Goal: Information Seeking & Learning: Compare options

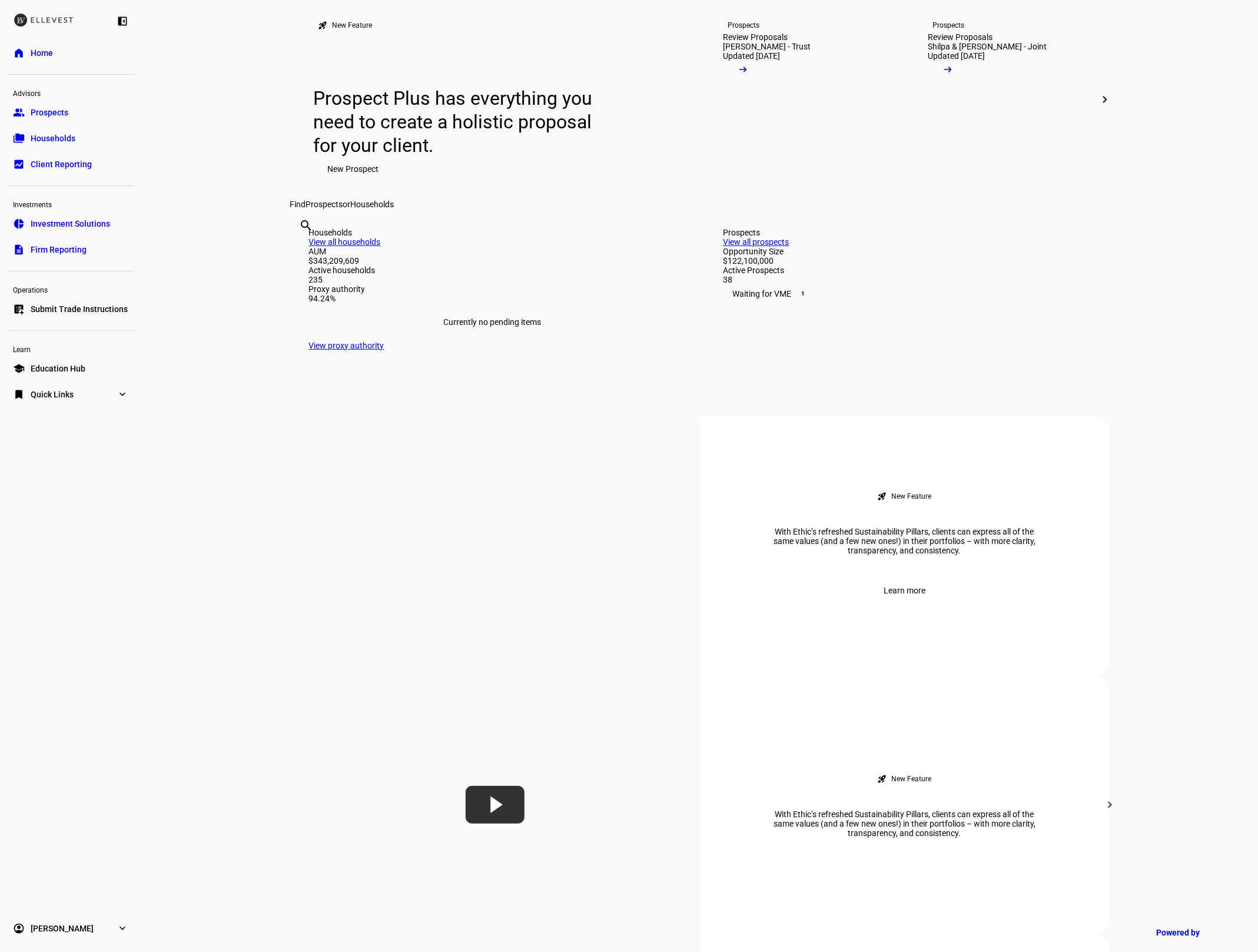
scroll to position [105, 0]
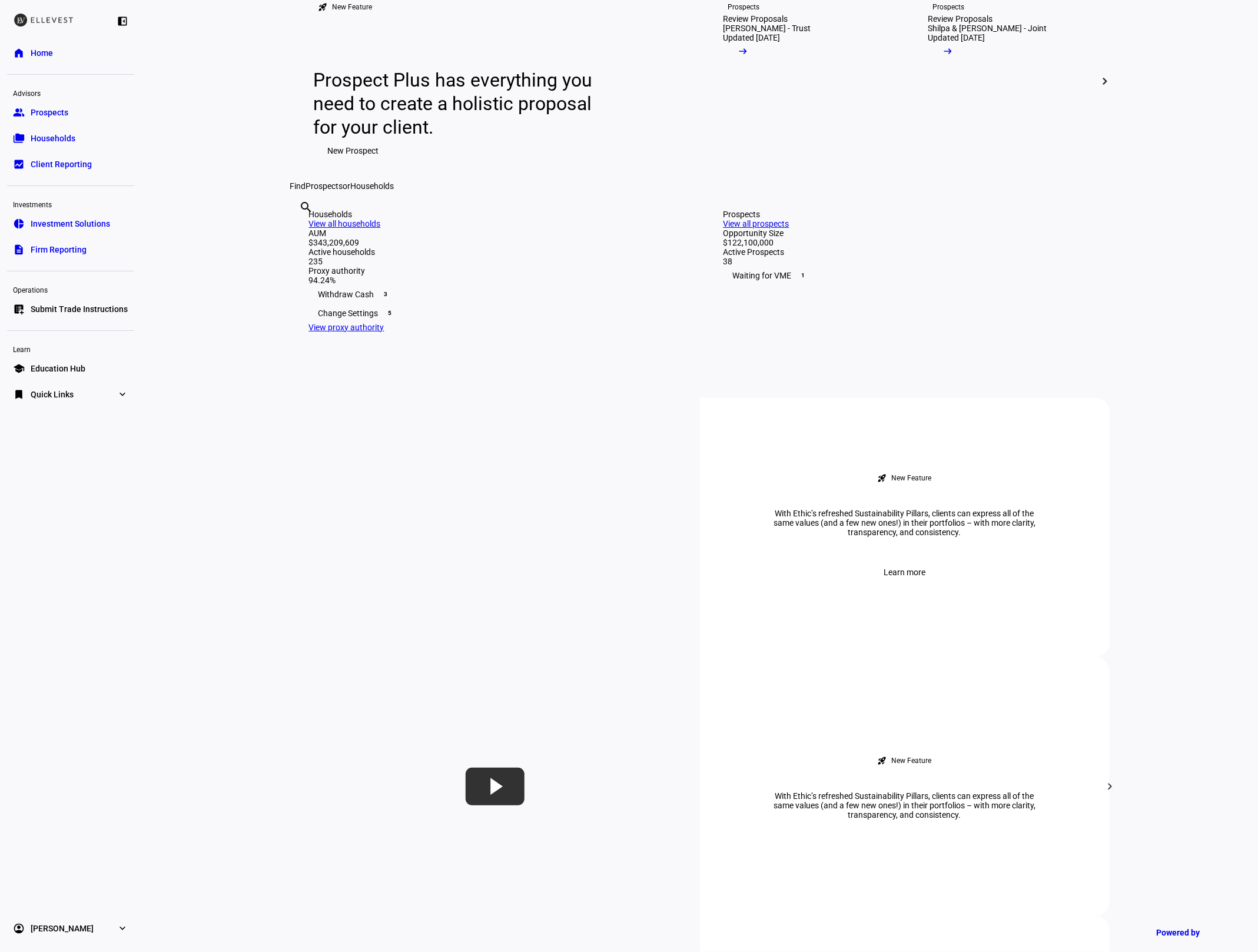
click at [302, 230] on input "text" at bounding box center [300, 223] width 3 height 14
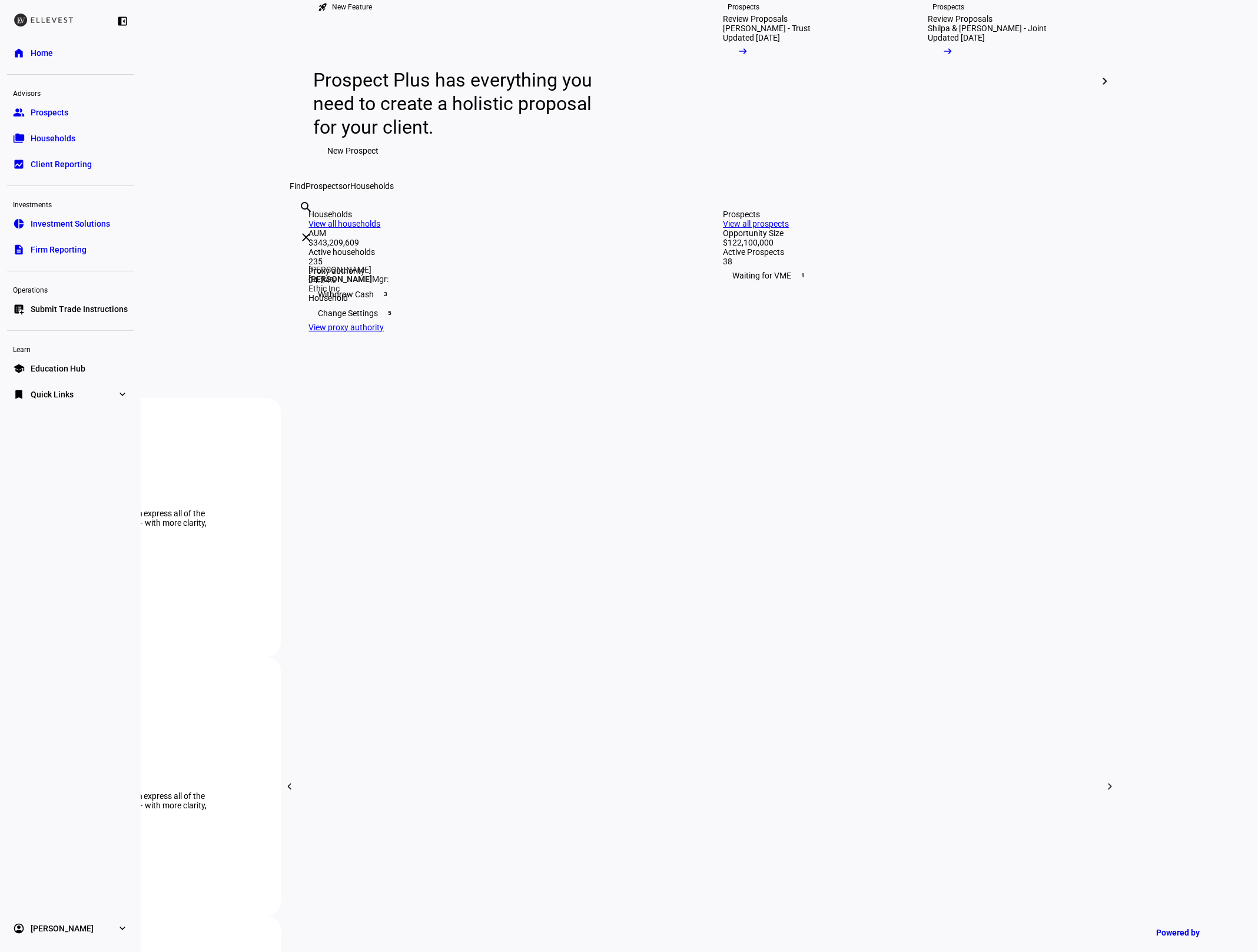
type input "[PERSON_NAME]"
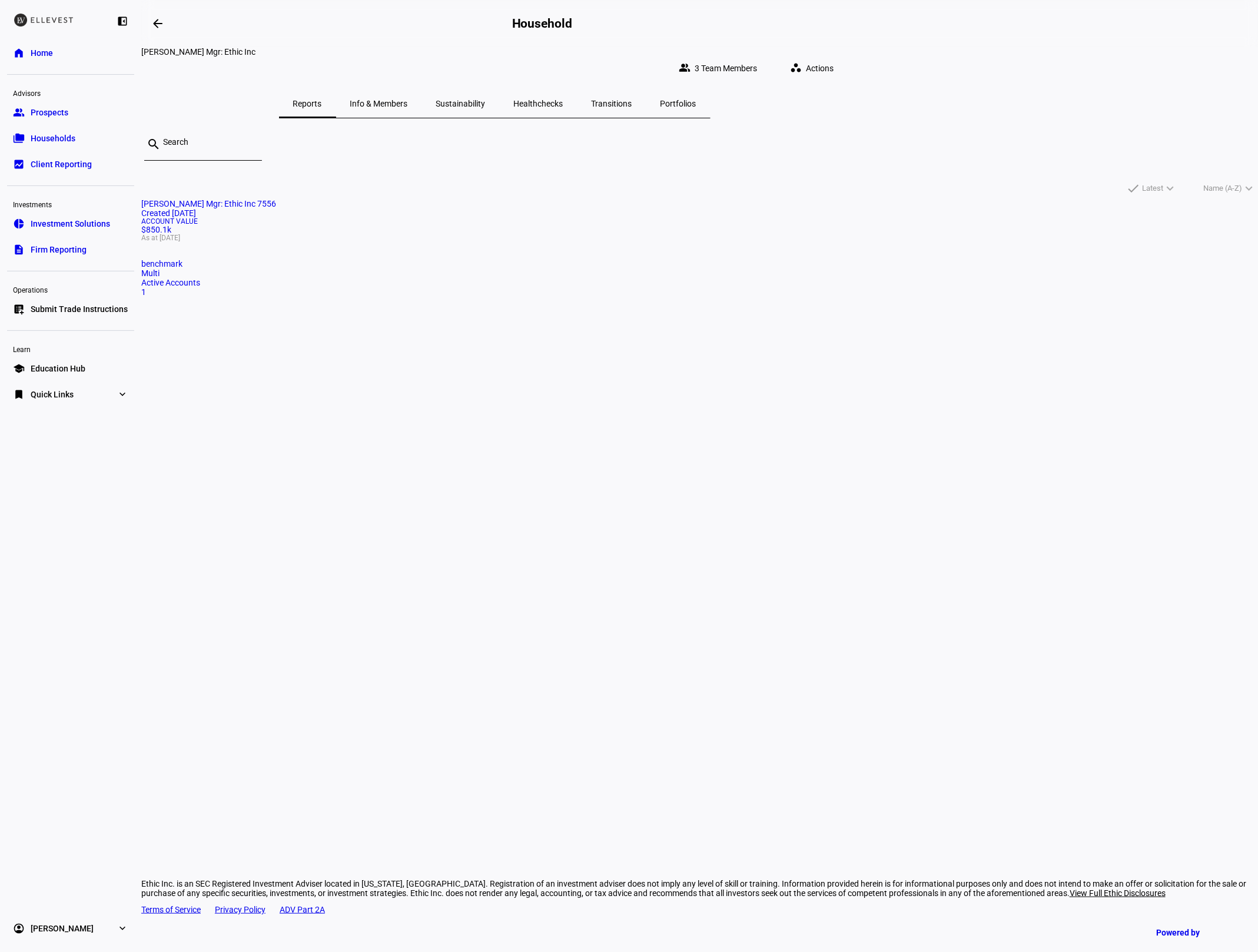
click at [501, 241] on span "As at [DATE]" at bounding box center [700, 238] width 1117 height 7
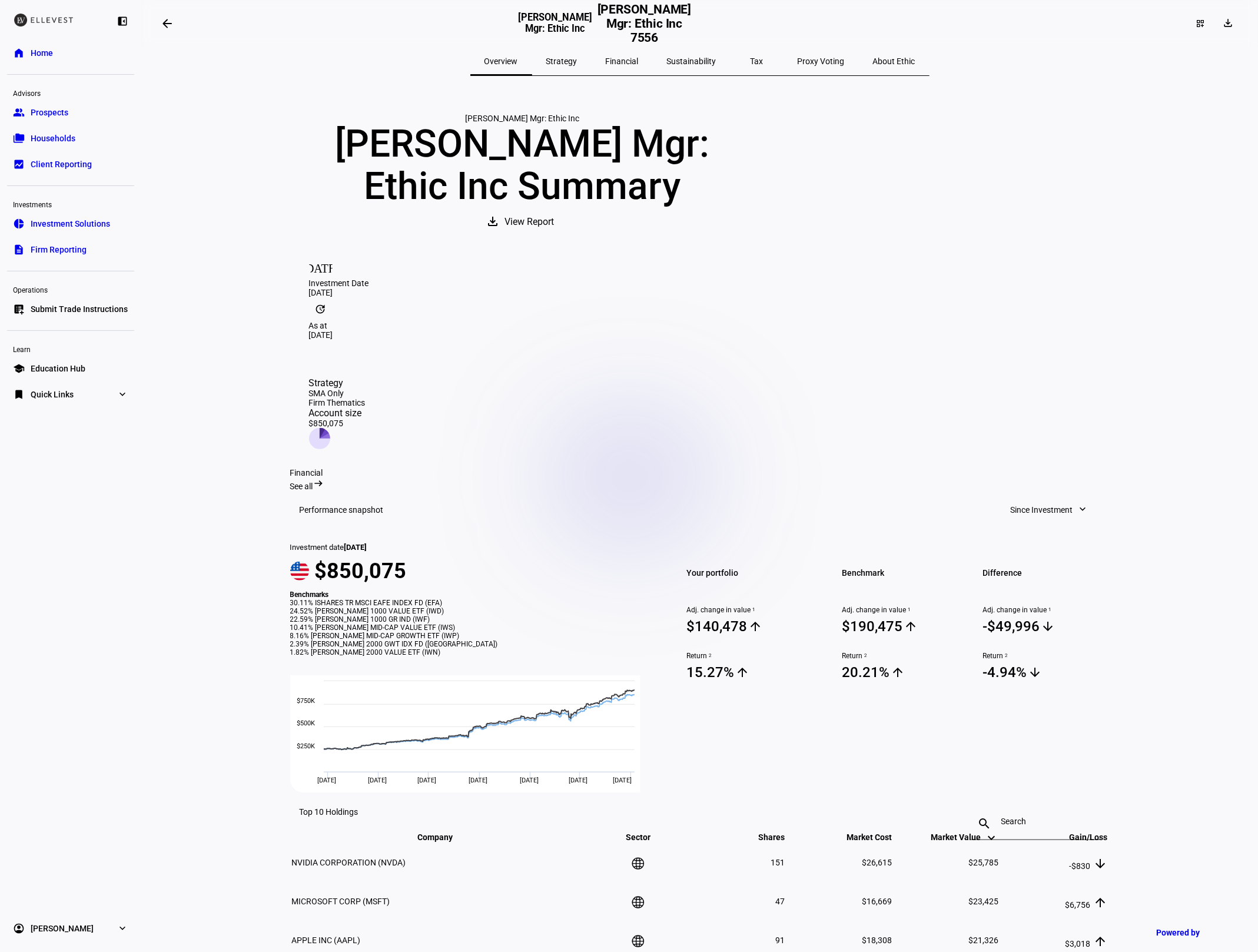
click at [48, 248] on span "Firm Reporting" at bounding box center [58, 249] width 56 height 11
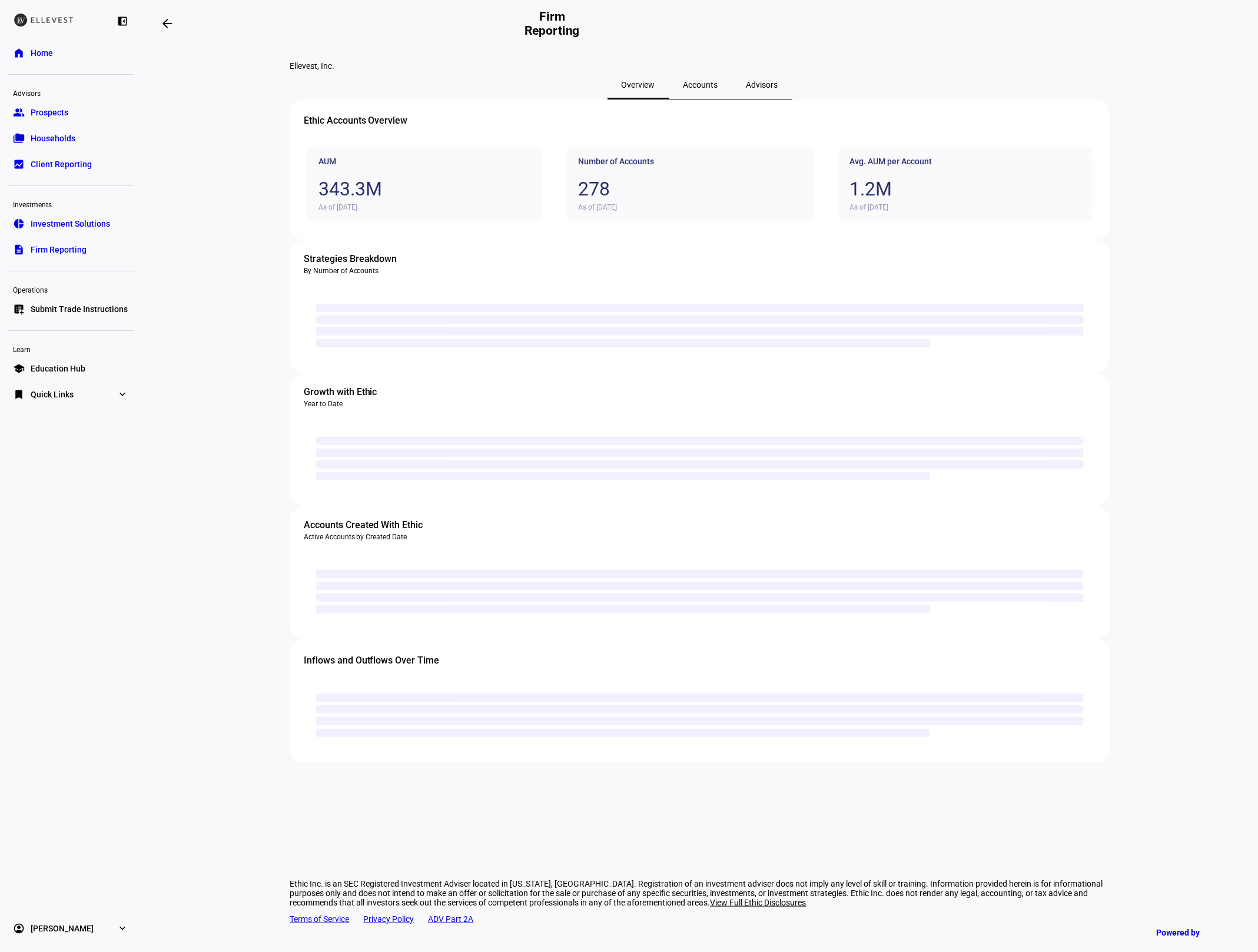
click at [694, 89] on span "Accounts" at bounding box center [701, 84] width 34 height 8
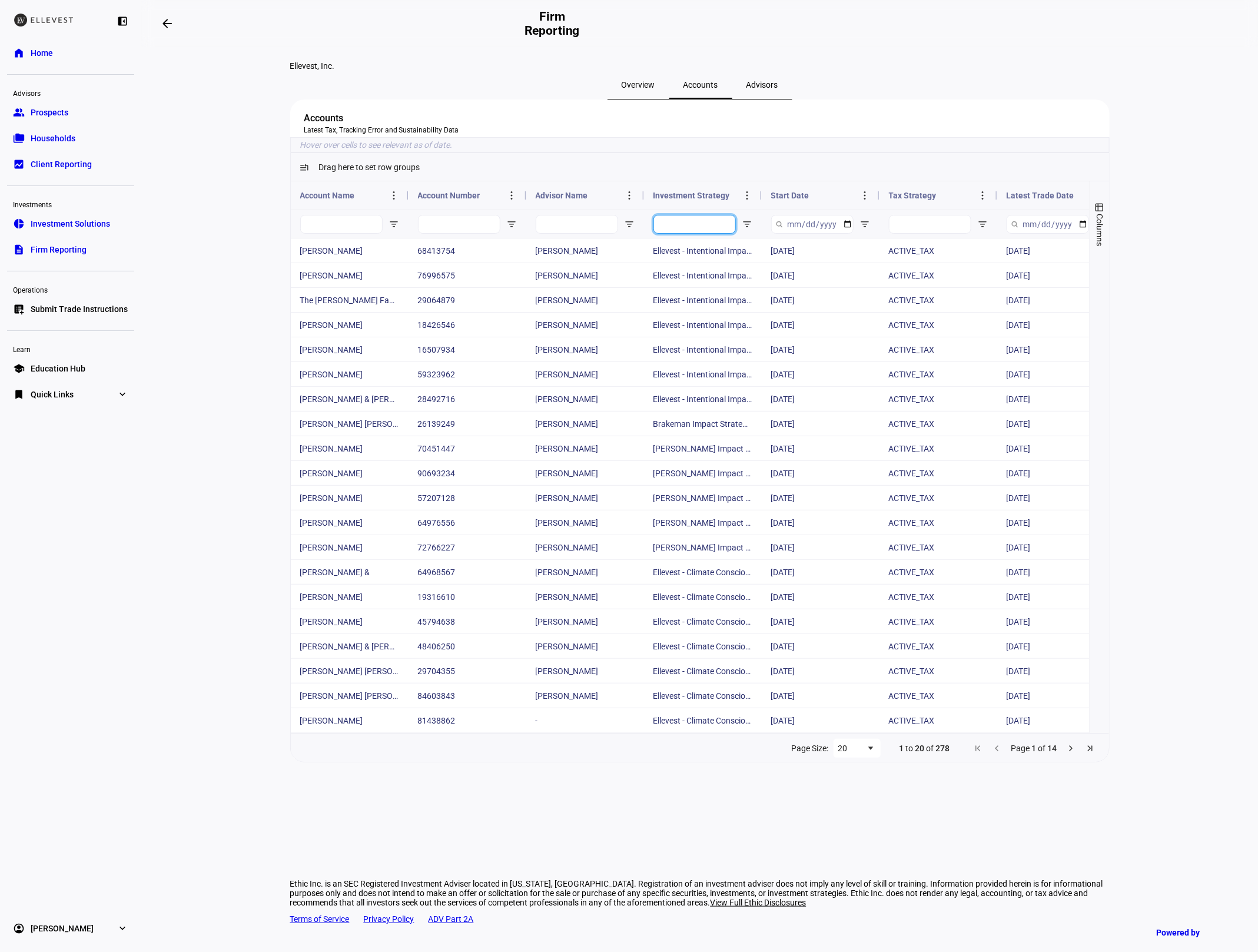
click at [700, 234] on input "Investment Strategy Filter Input" at bounding box center [694, 223] width 82 height 19
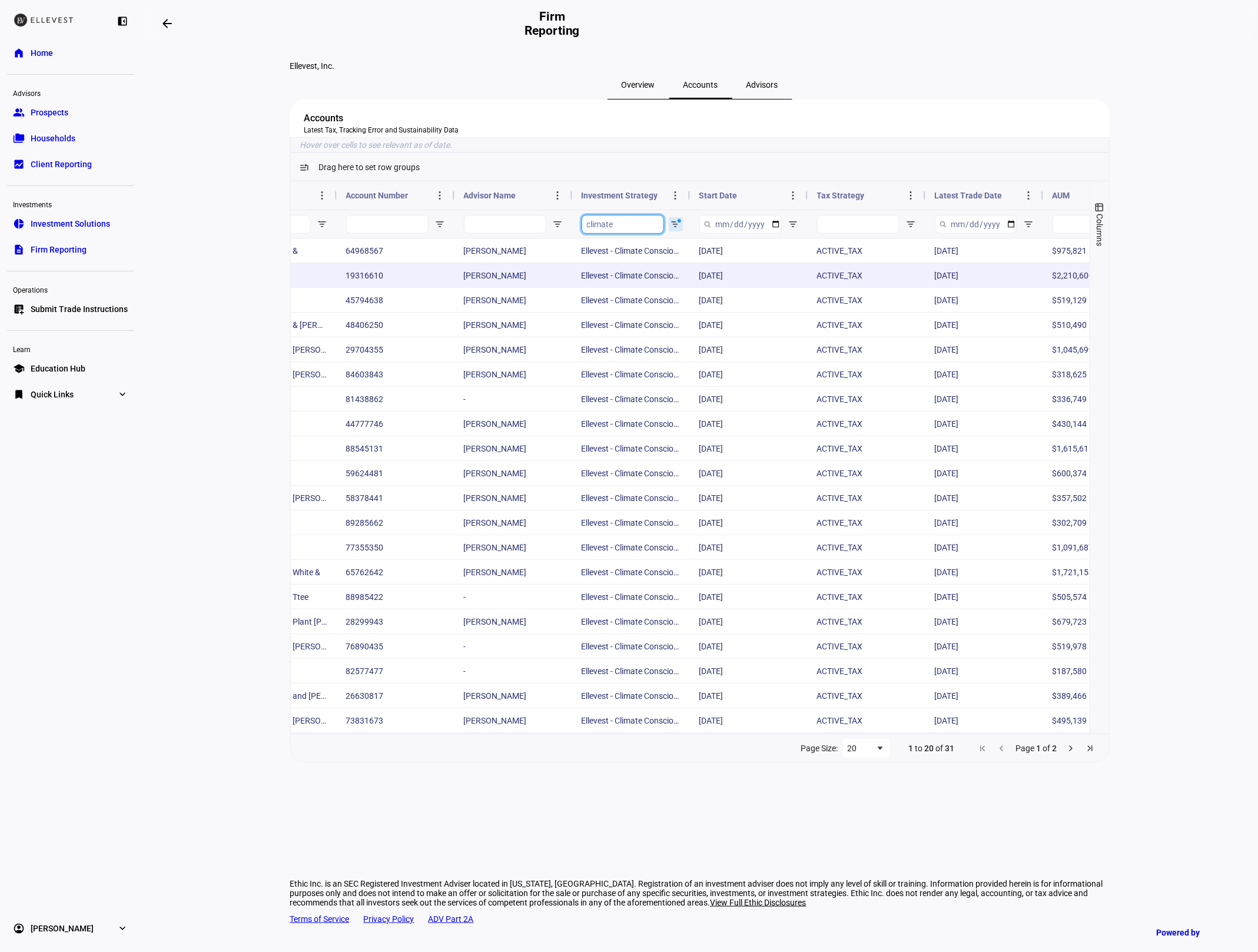
scroll to position [0, 57]
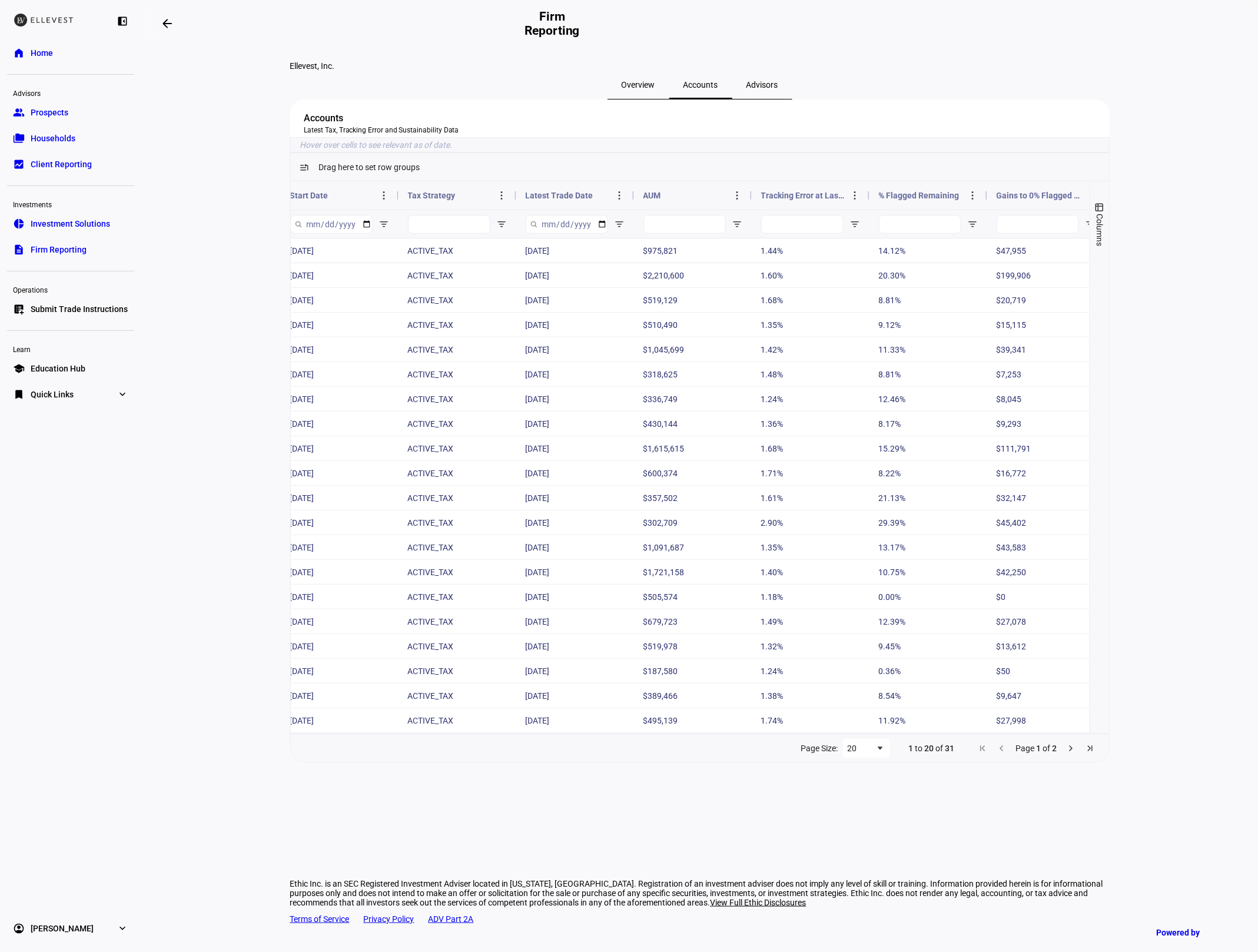
type input "climate"
click at [809, 200] on span "Tracking Error at Last Trade" at bounding box center [804, 195] width 85 height 10
click at [809, 200] on span "Tracking Error at Last Trade" at bounding box center [797, 195] width 71 height 10
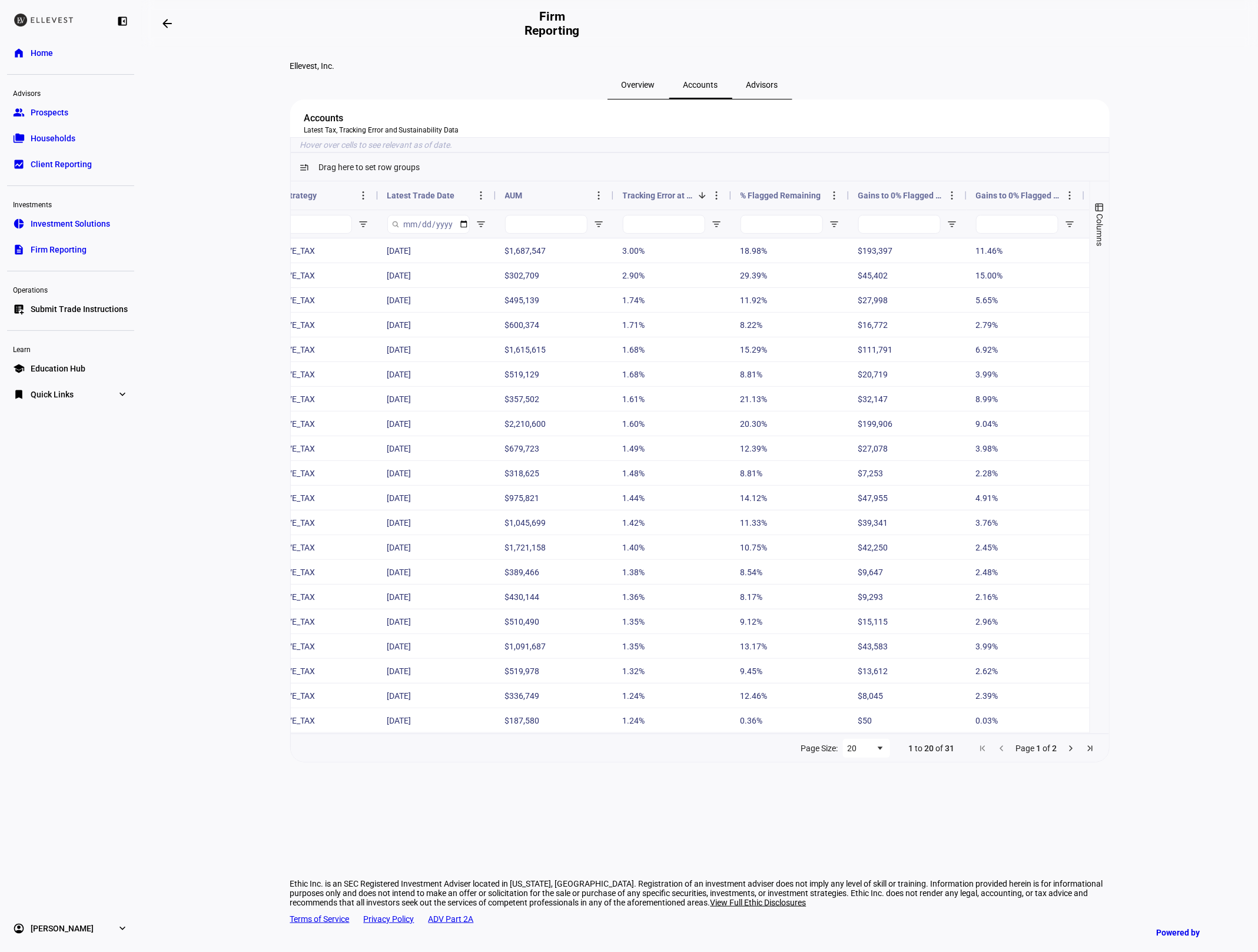
scroll to position [0, 595]
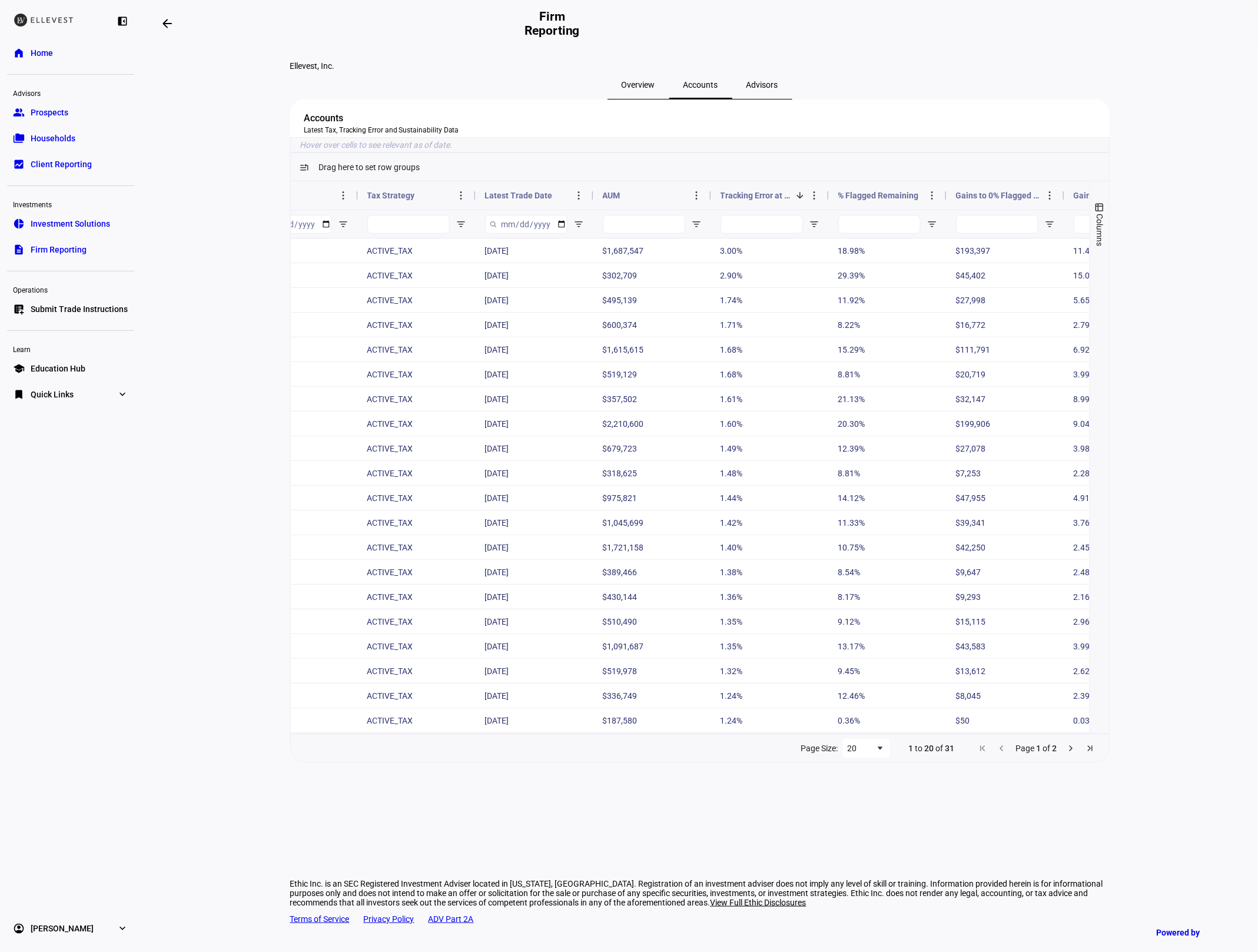
click at [525, 200] on span "Latest Trade Date" at bounding box center [519, 195] width 68 height 10
click at [1068, 752] on span "Next Page" at bounding box center [1071, 748] width 10 height 10
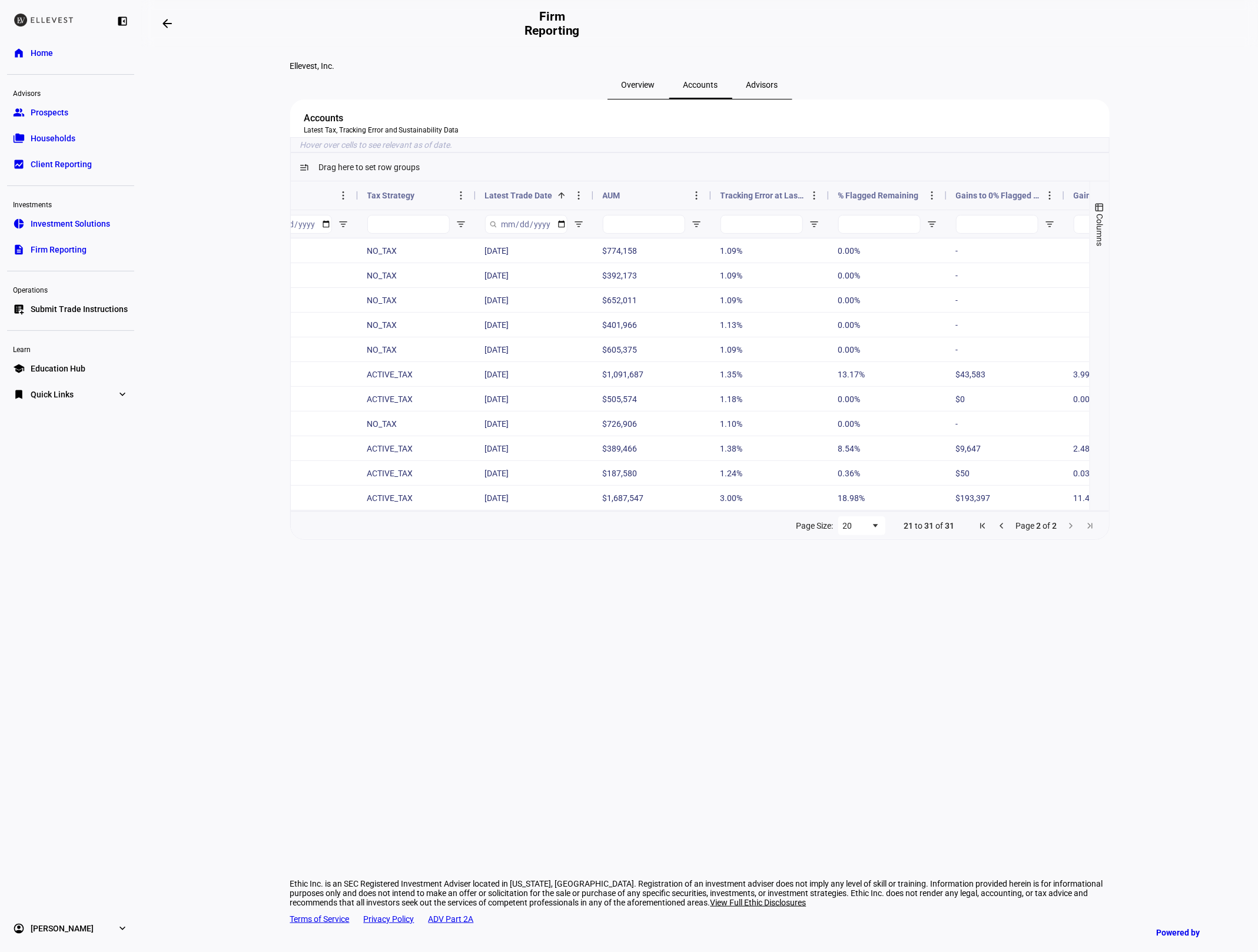
click at [1000, 530] on span "Previous Page" at bounding box center [1002, 525] width 10 height 10
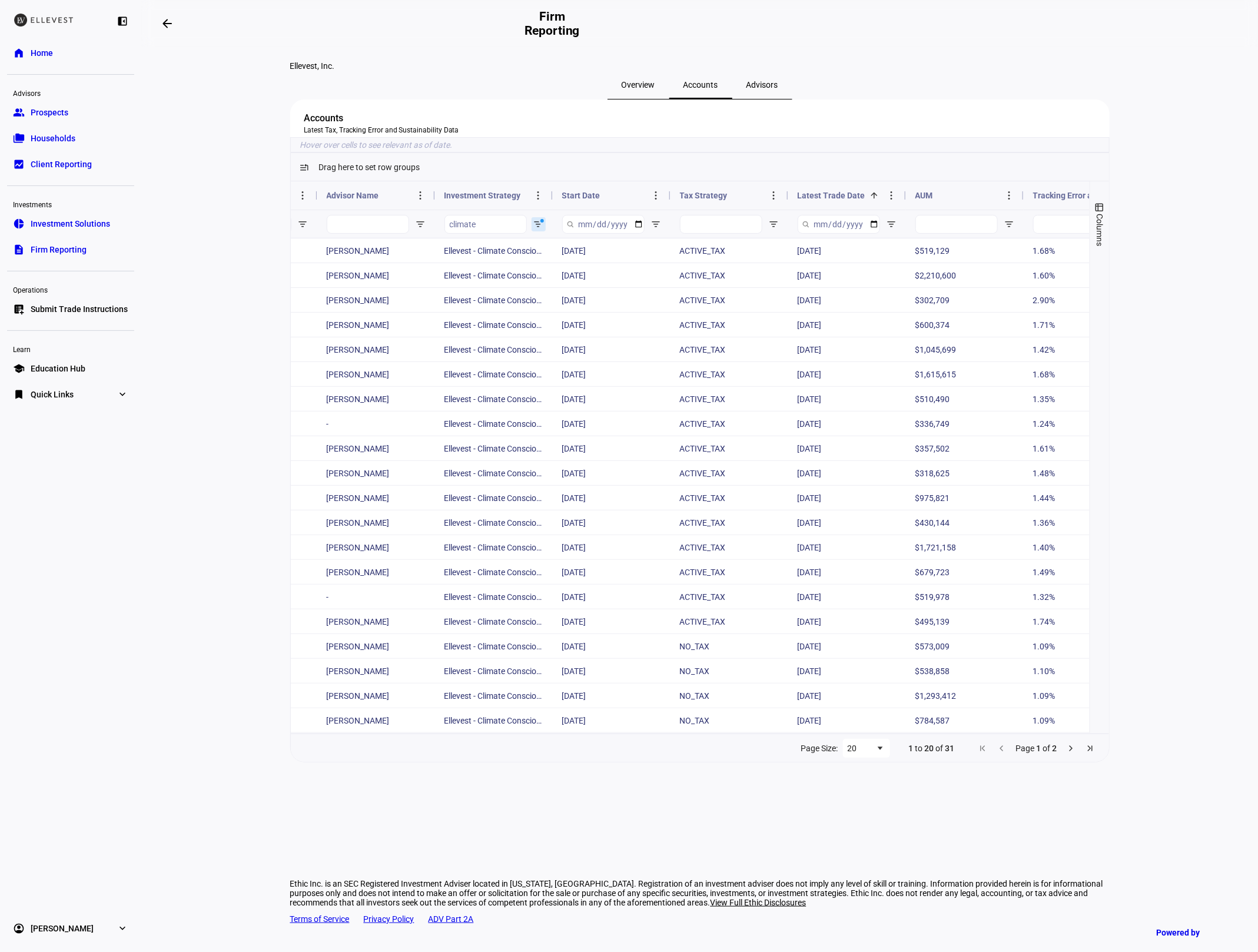
scroll to position [0, 95]
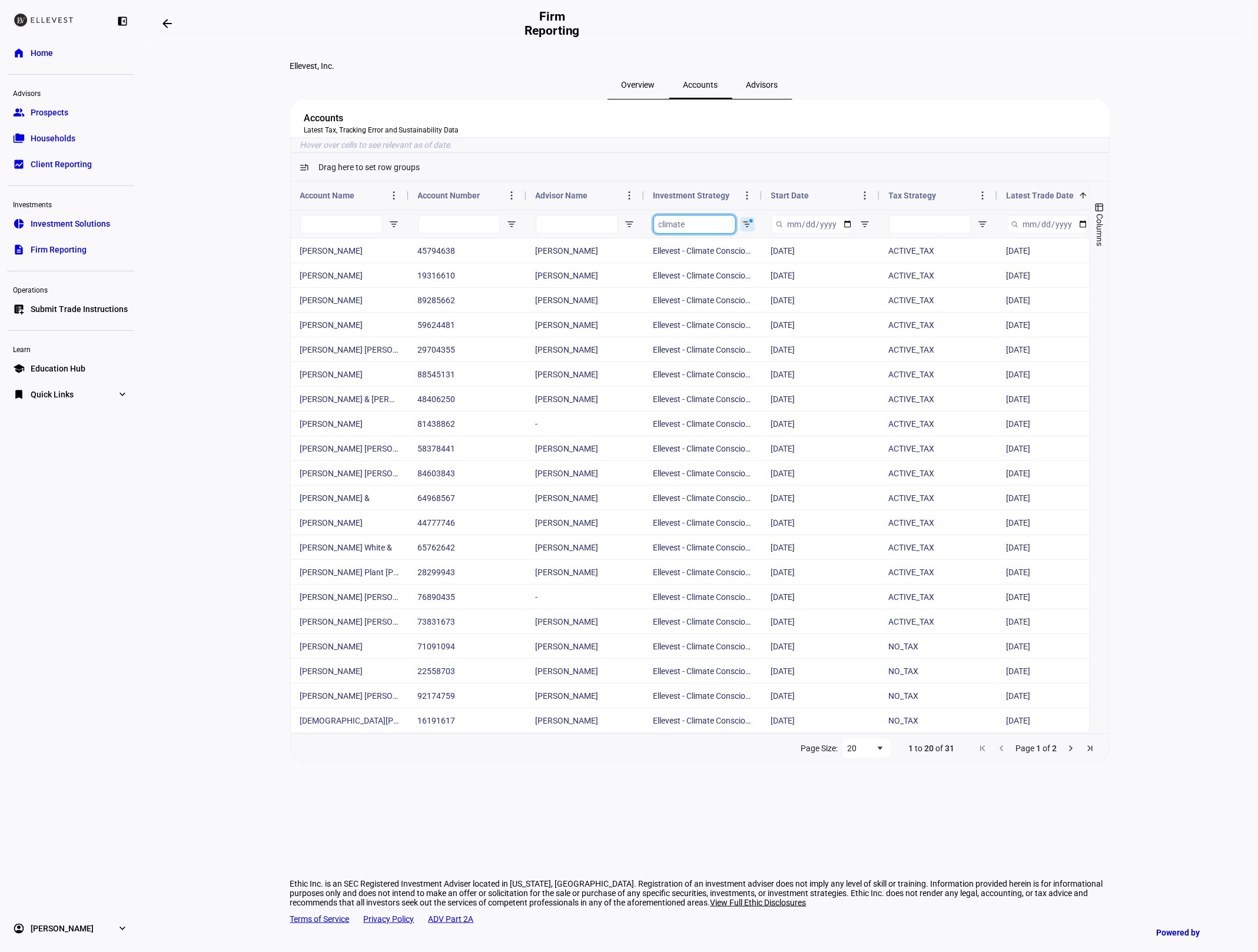
drag, startPoint x: 698, startPoint y: 276, endPoint x: 564, endPoint y: 261, distance: 134.8
click at [564, 238] on div at bounding box center [1115, 223] width 1648 height 28
click at [1038, 200] on span "Latest Trade Date" at bounding box center [1040, 195] width 68 height 10
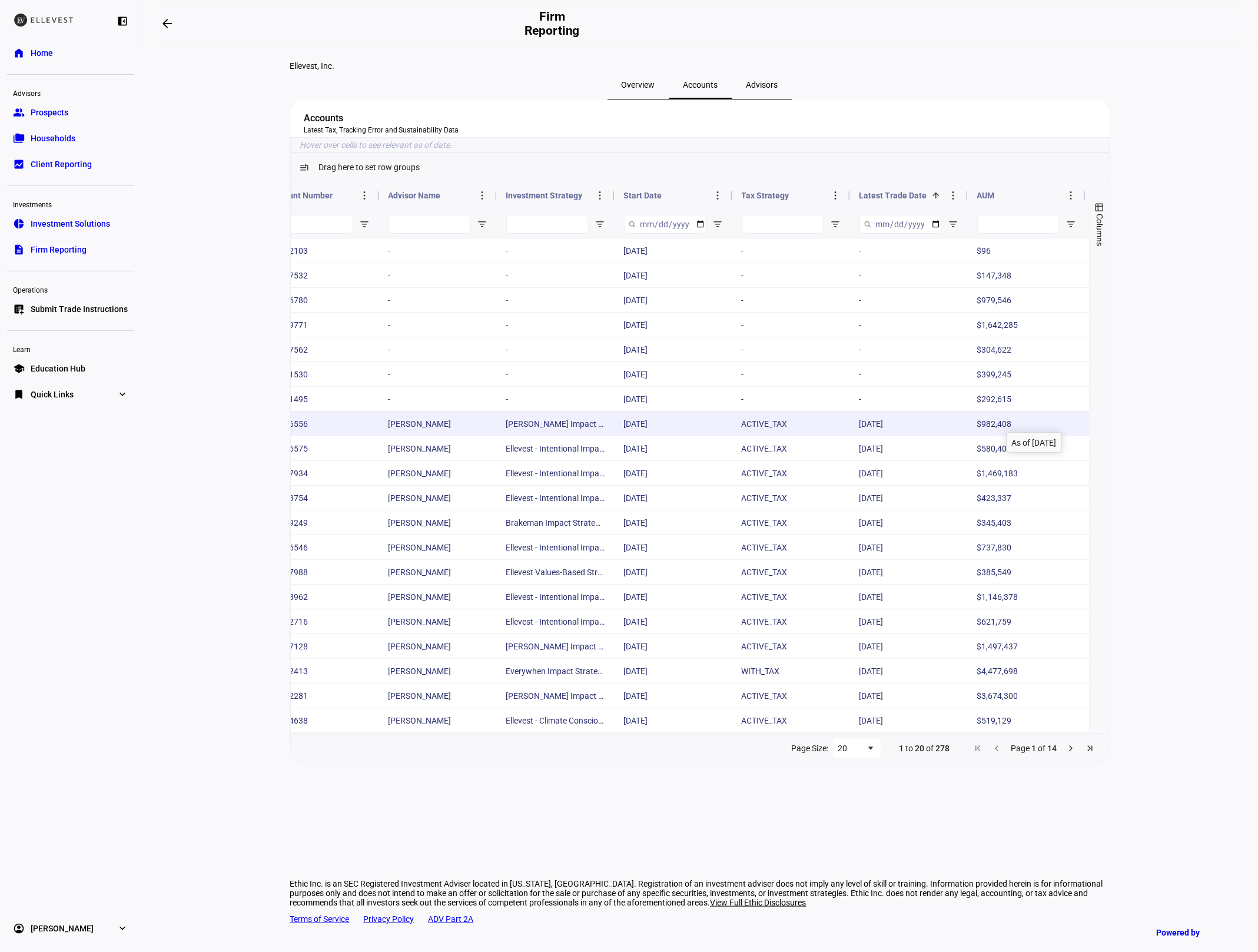
scroll to position [0, 183]
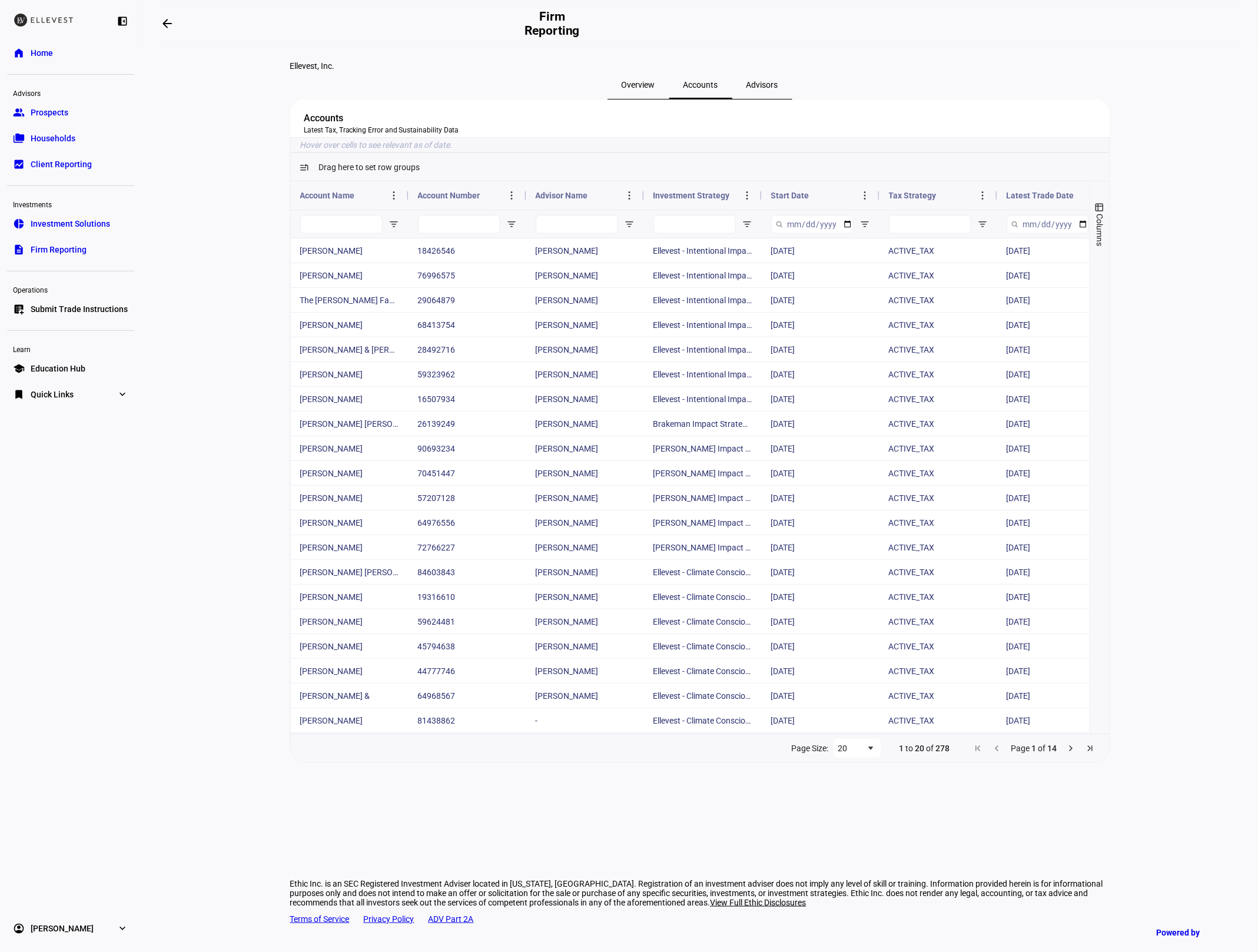
click at [1049, 200] on span "Latest Trade Date" at bounding box center [1040, 195] width 68 height 10
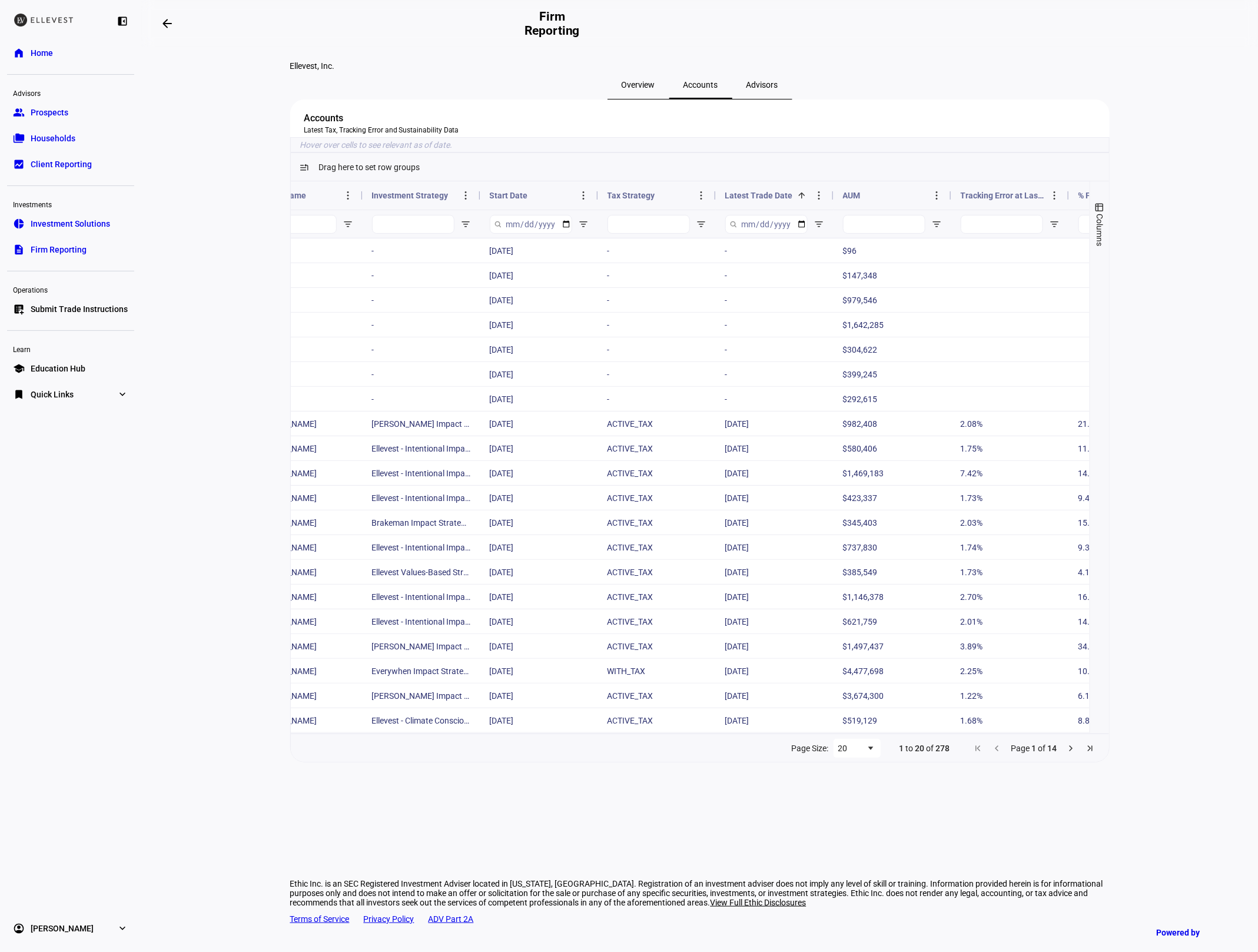
scroll to position [0, 328]
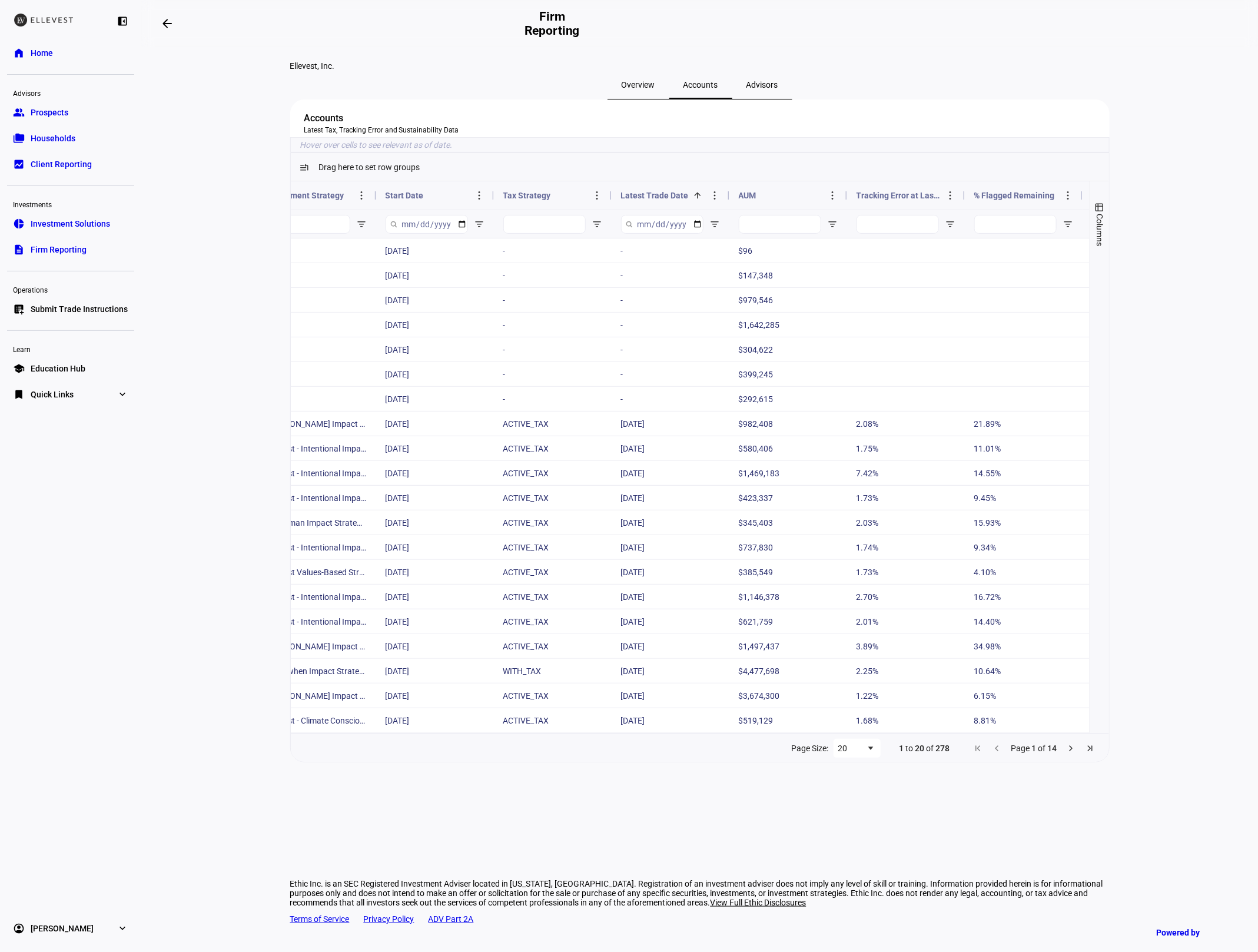
click at [246, 509] on eth-layout-page-content "Ellevest, Inc. Overview Accounts Advisors Accounts Latest Tax, Tracking Error a…" at bounding box center [700, 499] width 1117 height 904
drag, startPoint x: 38, startPoint y: 50, endPoint x: 101, endPoint y: 123, distance: 96.4
click at [38, 50] on span "Home" at bounding box center [42, 52] width 22 height 11
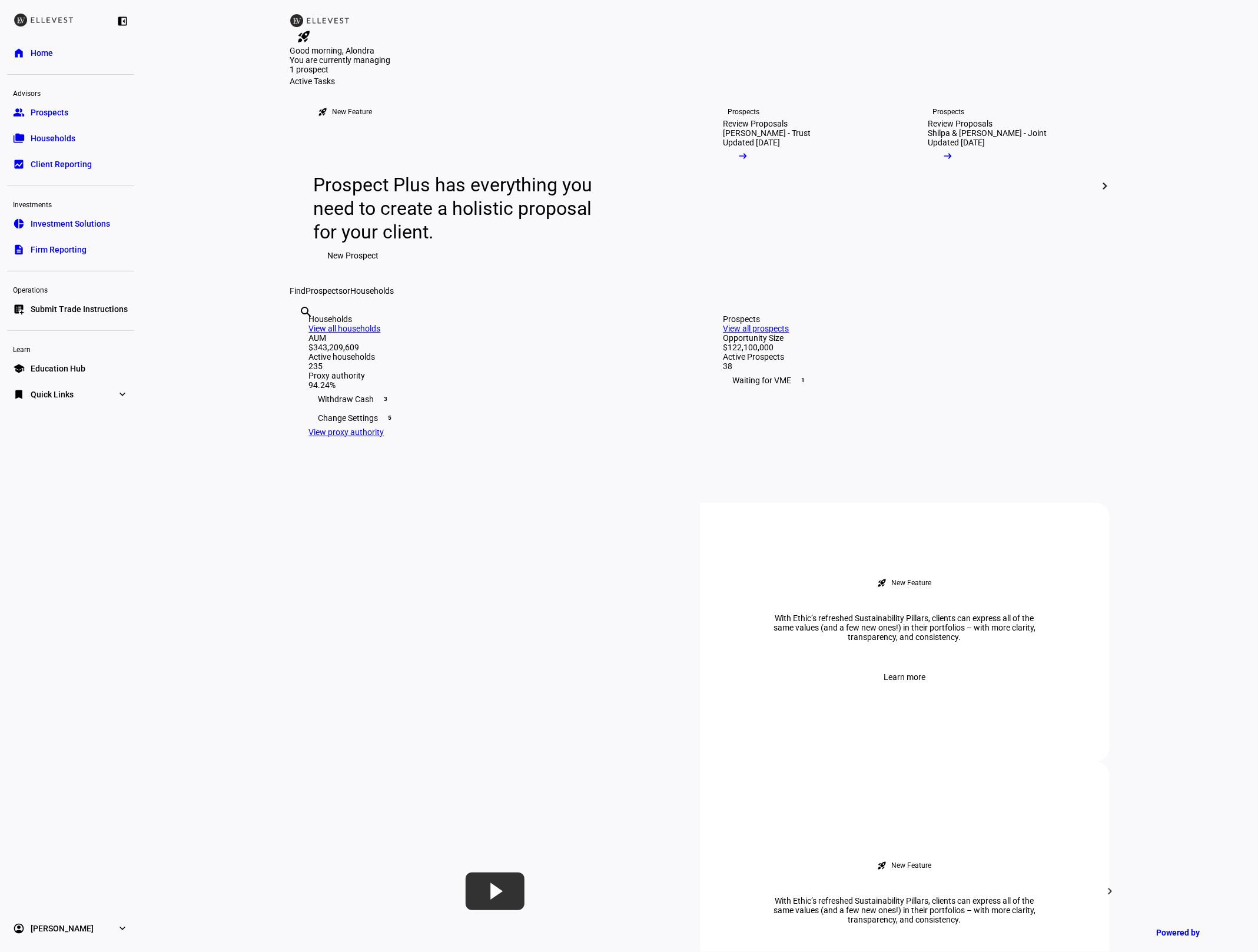
click at [29, 121] on link "group Prospects" at bounding box center [71, 112] width 127 height 24
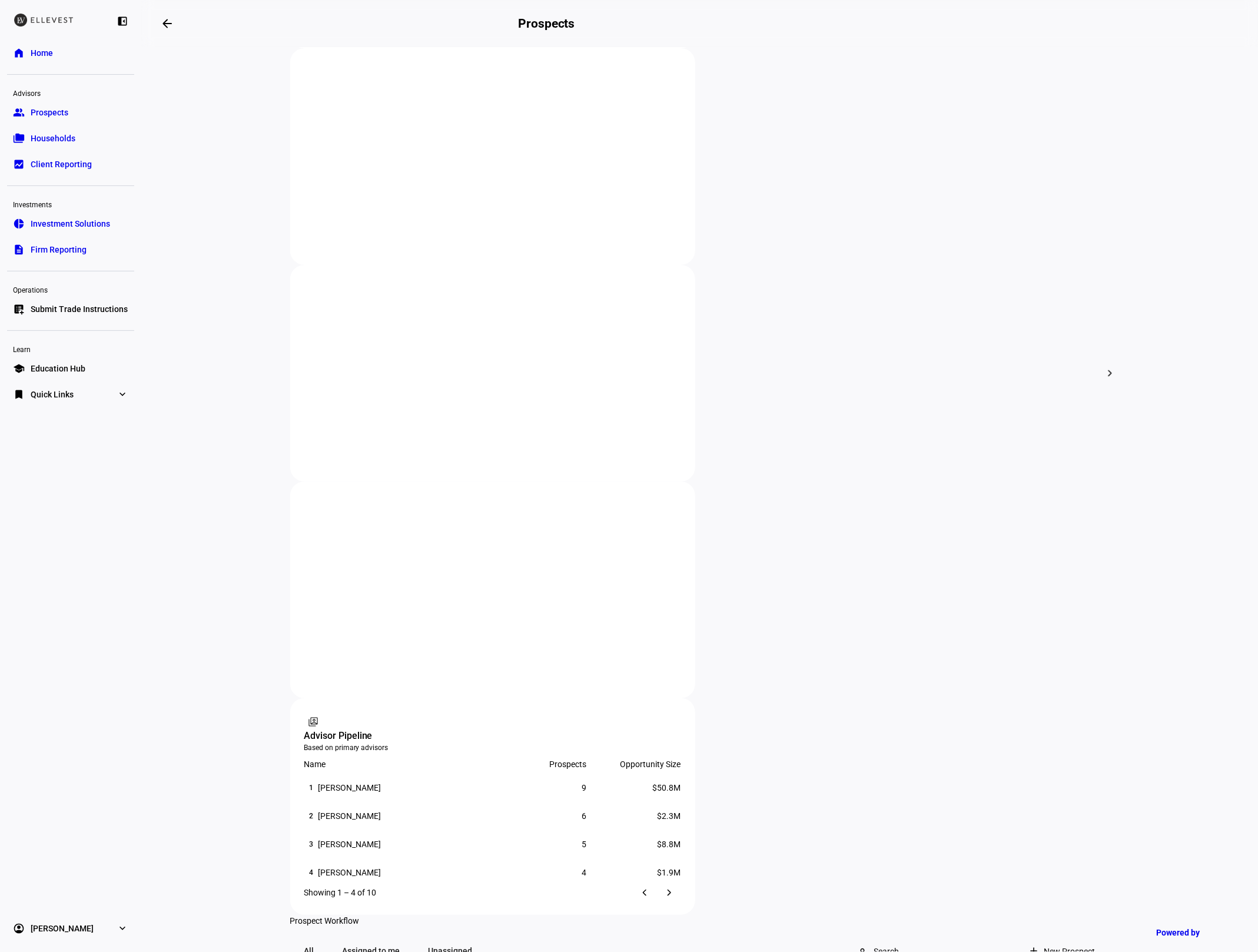
scroll to position [296, 0]
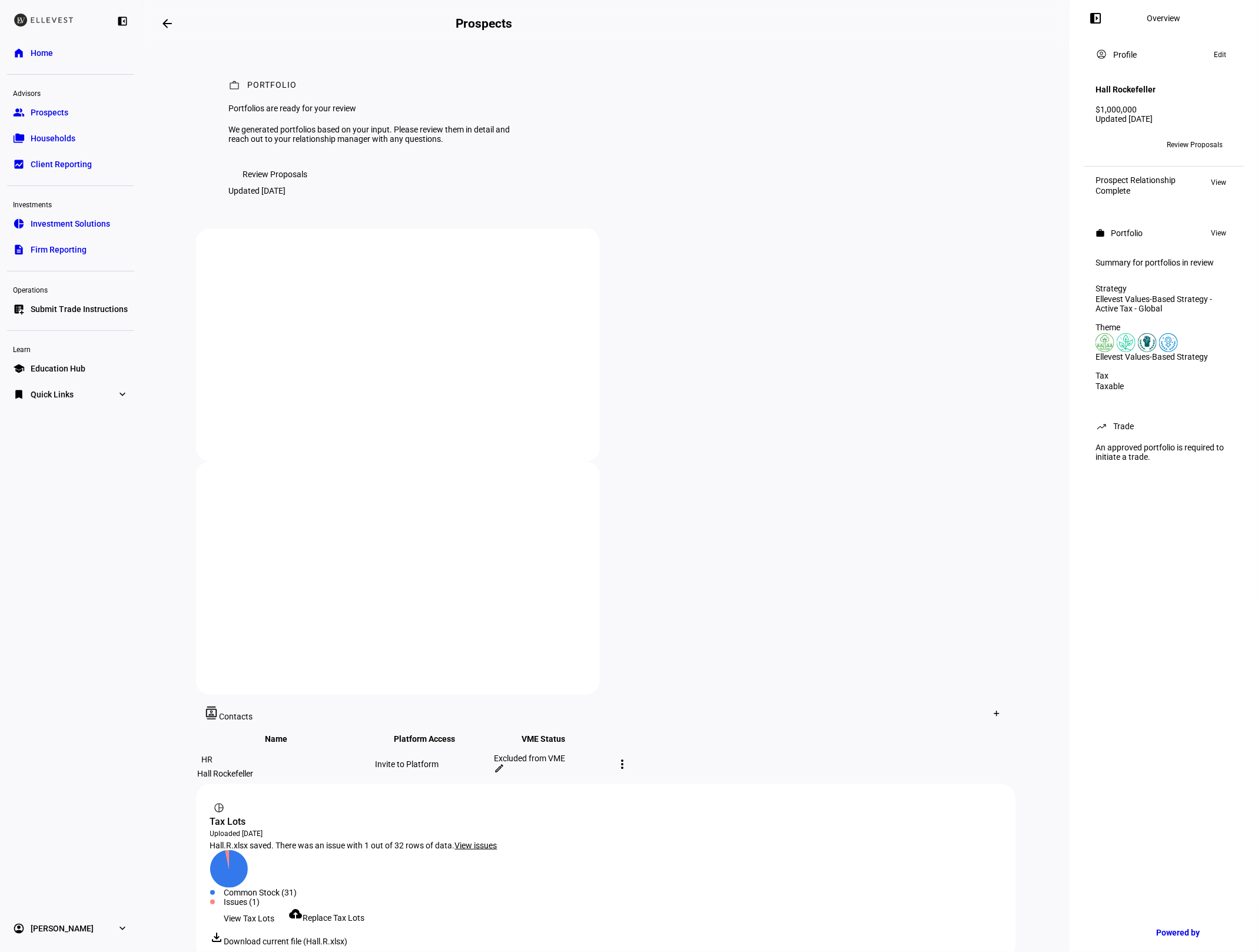
click at [292, 186] on span "Review Proposals" at bounding box center [275, 174] width 64 height 24
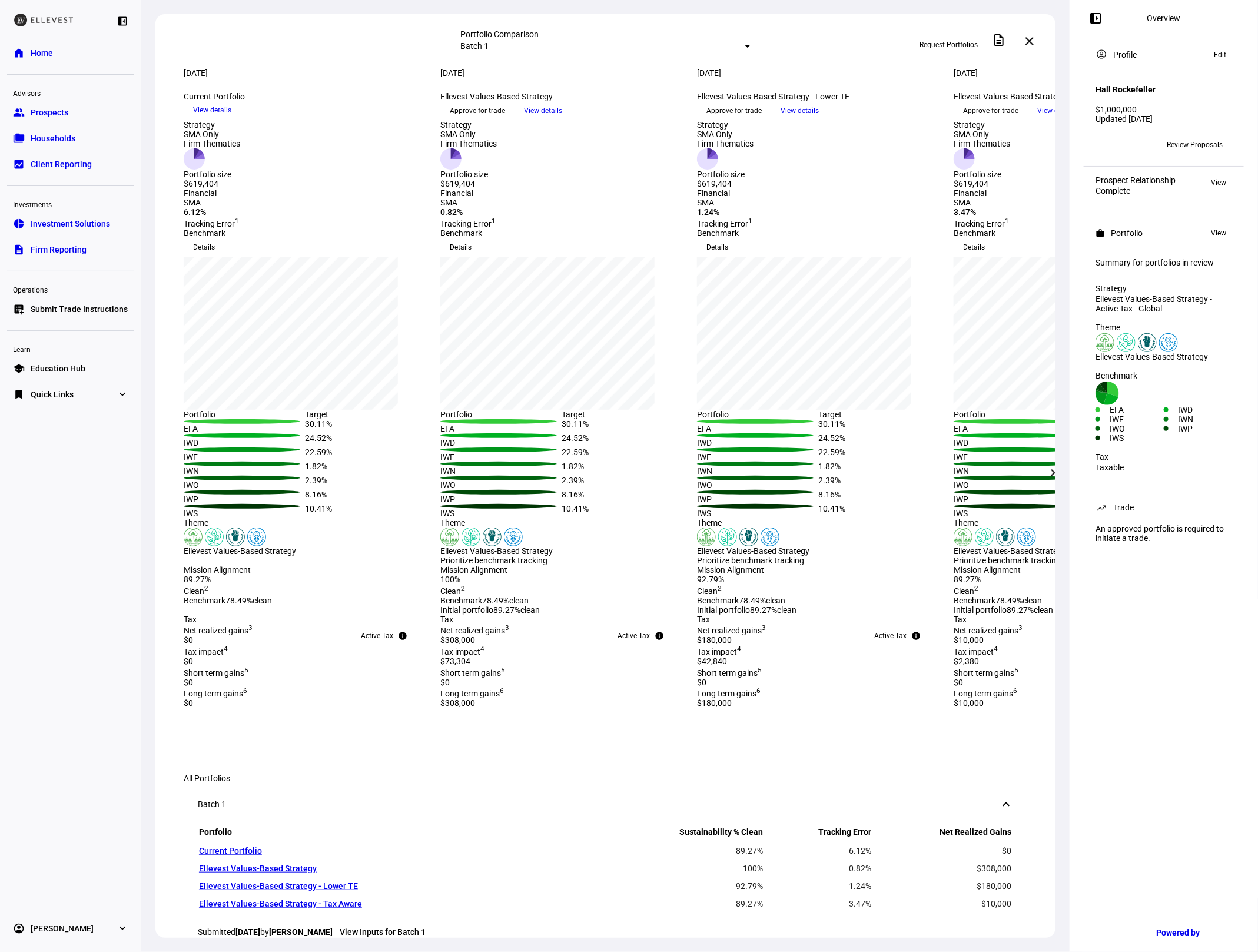
click at [1056, 475] on mat-icon "chevron_right" at bounding box center [1053, 472] width 14 height 14
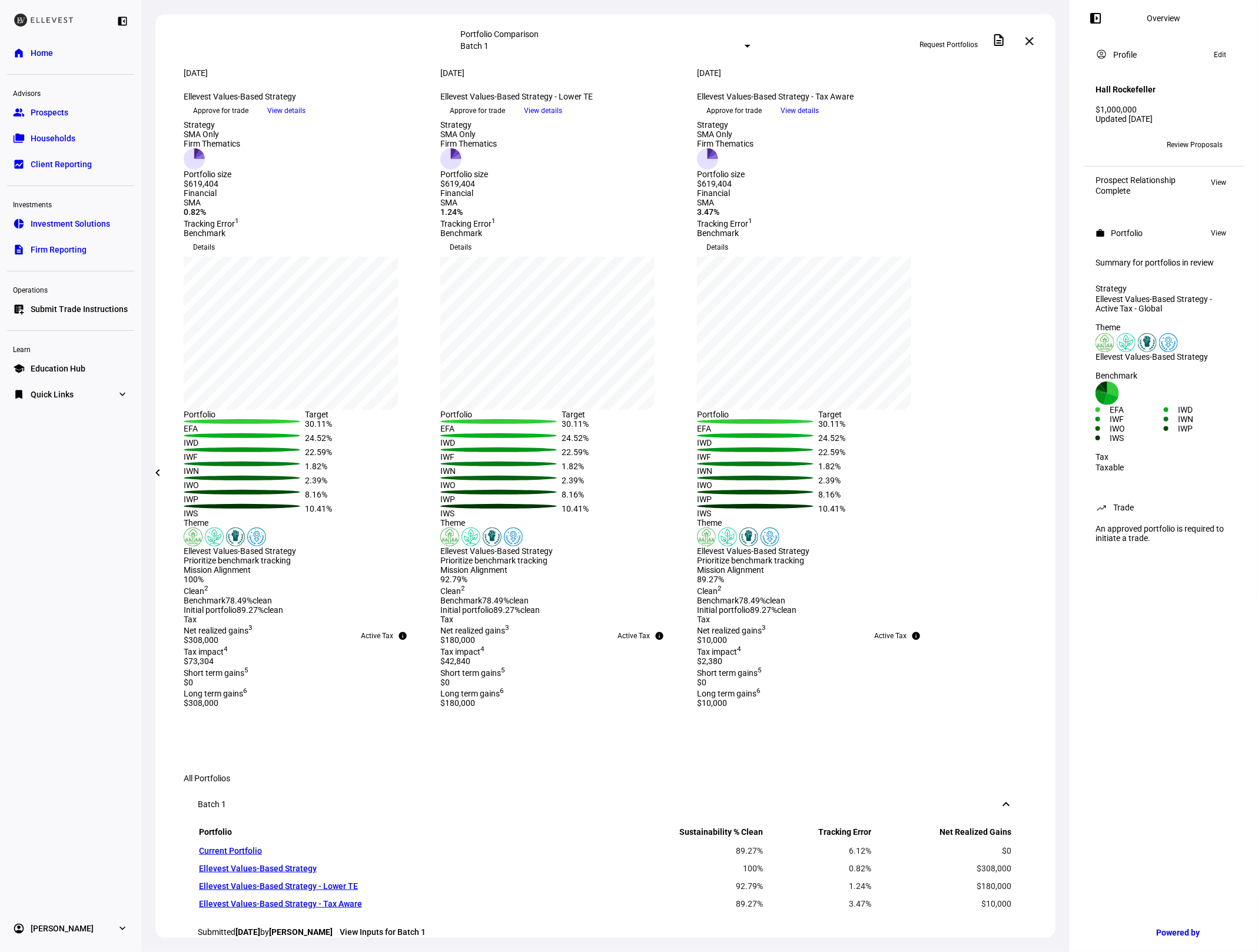
click at [162, 473] on mat-icon "chevron_left" at bounding box center [158, 472] width 14 height 14
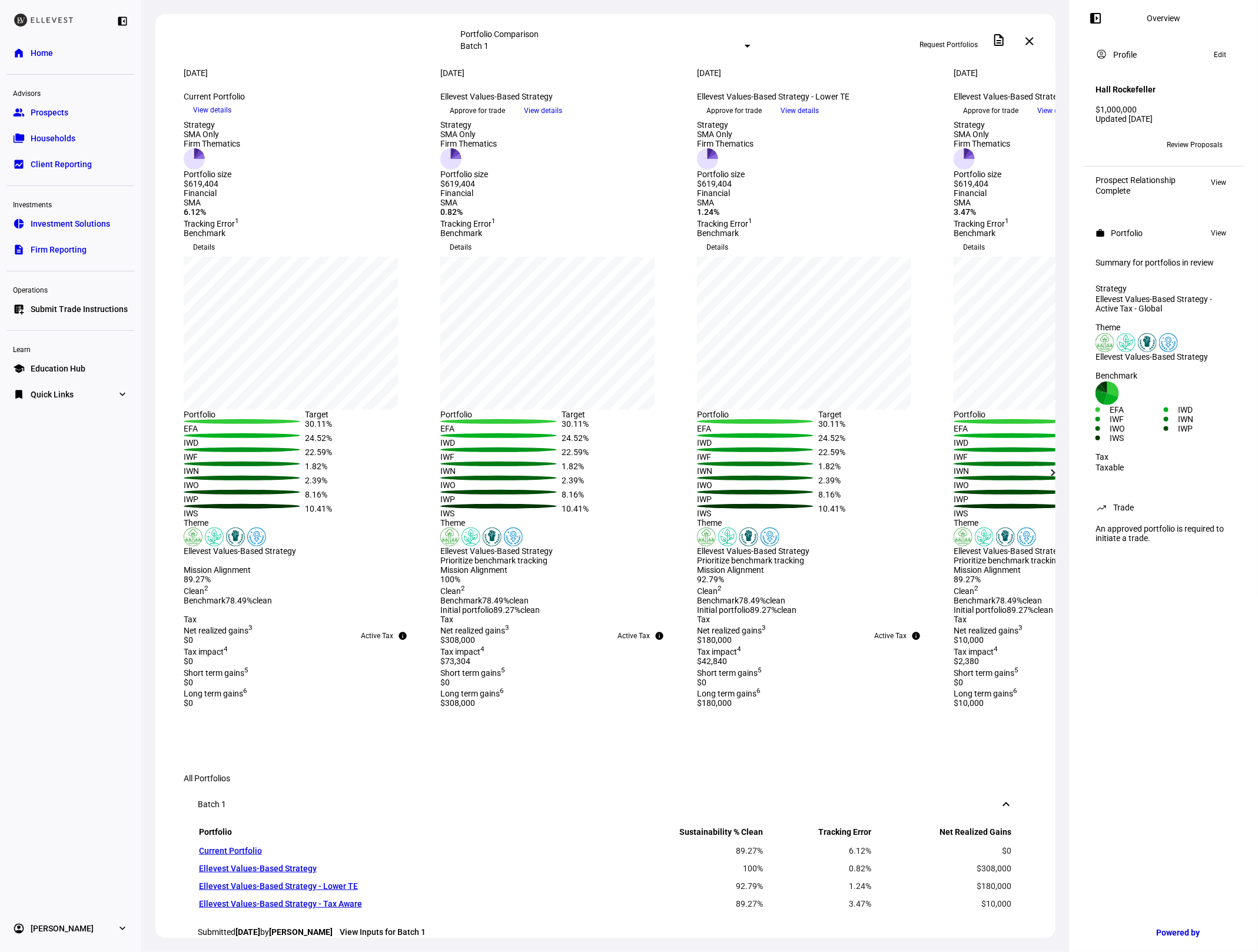
click at [1052, 473] on mat-icon "chevron_right" at bounding box center [1053, 472] width 14 height 14
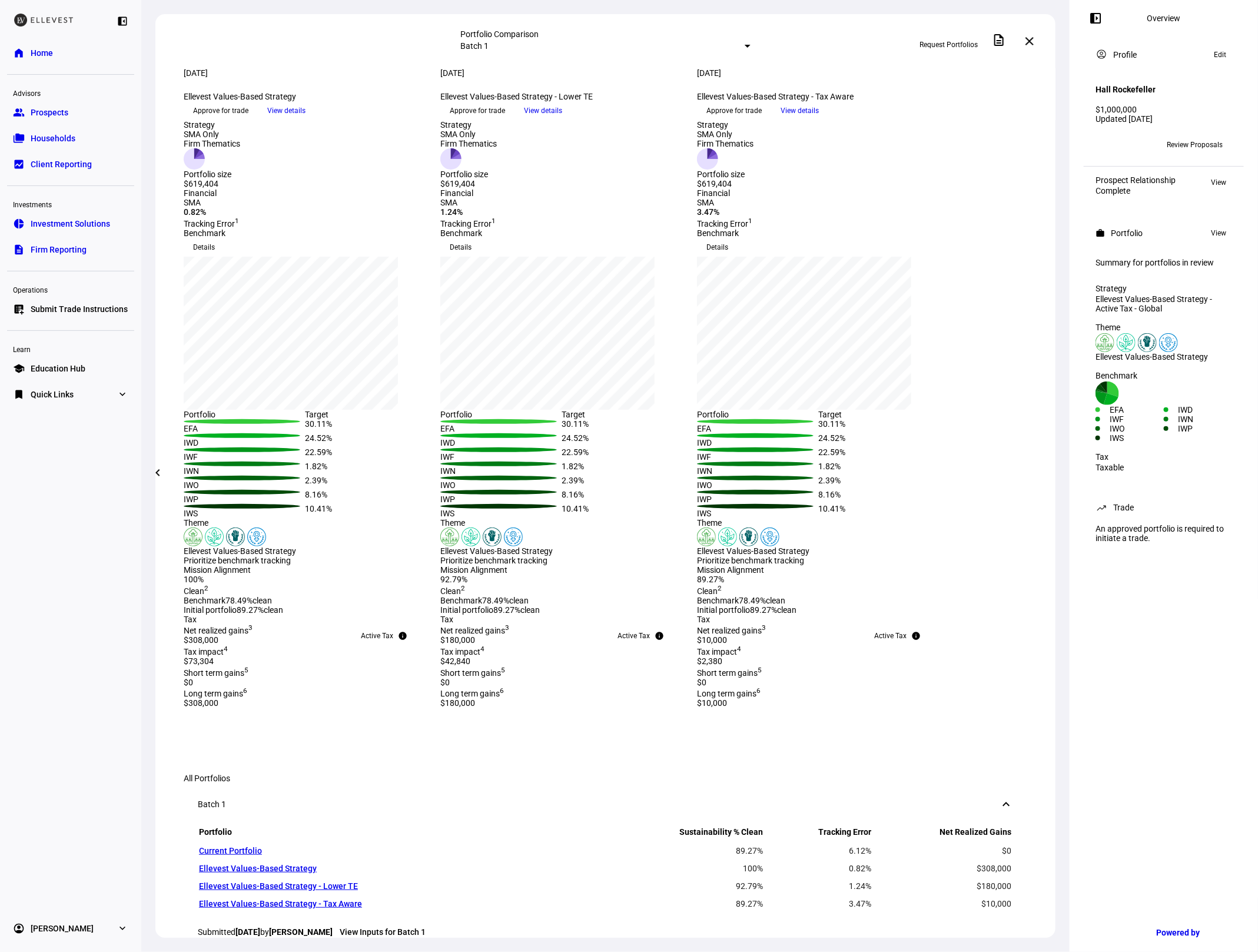
click at [153, 476] on mat-icon "chevron_left" at bounding box center [158, 472] width 14 height 14
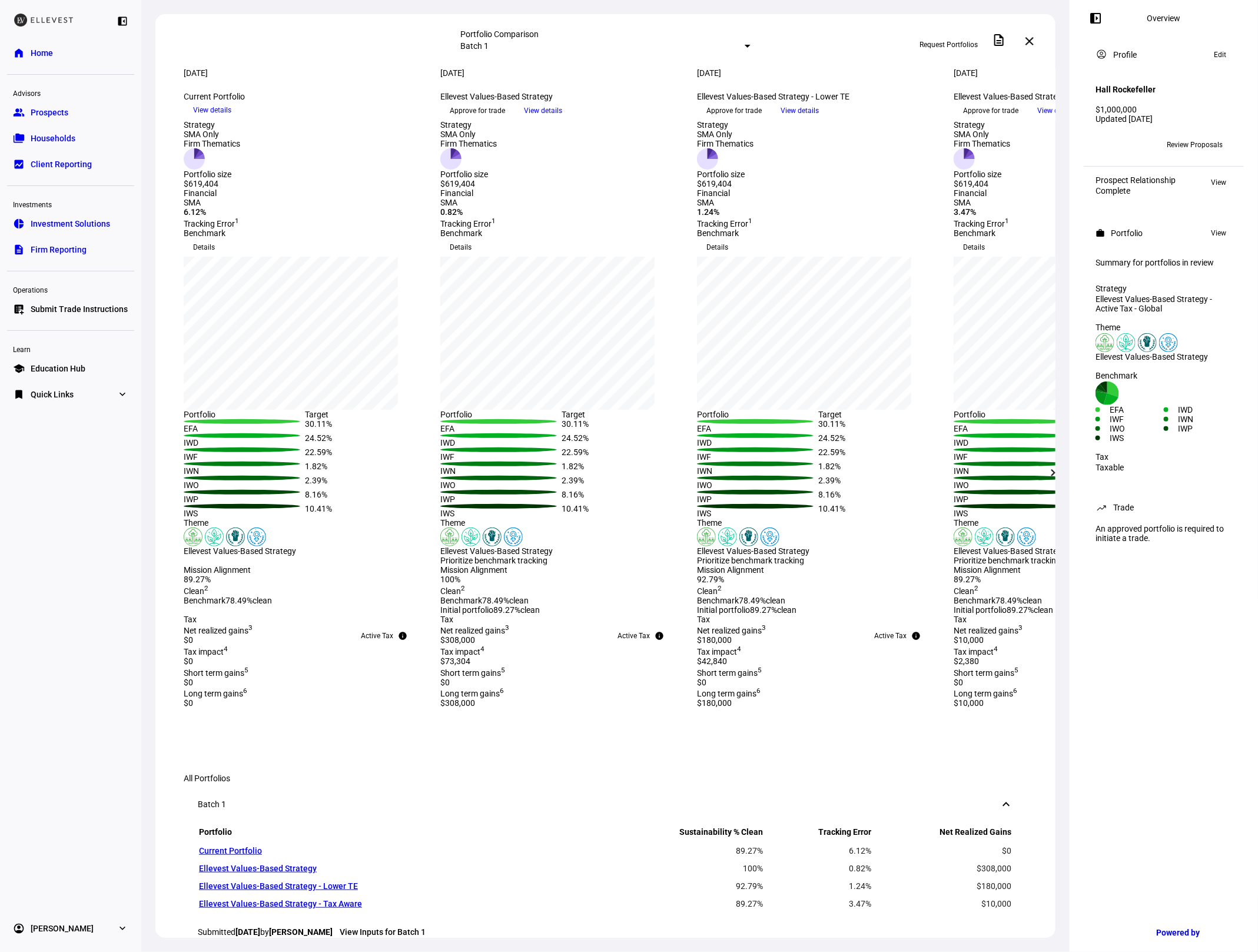
click at [1063, 478] on span at bounding box center [1053, 472] width 28 height 28
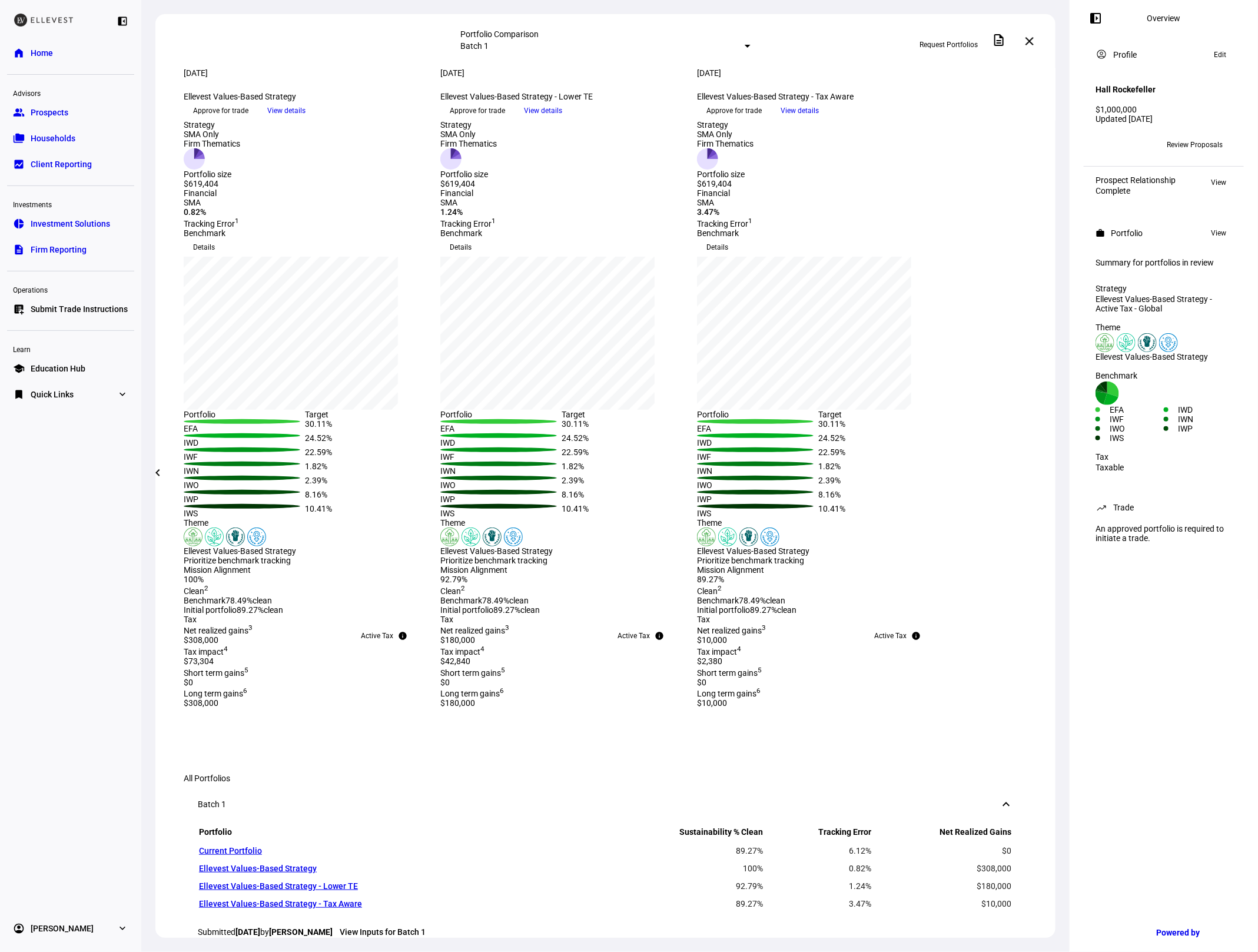
click at [153, 473] on mat-icon "chevron_left" at bounding box center [158, 472] width 14 height 14
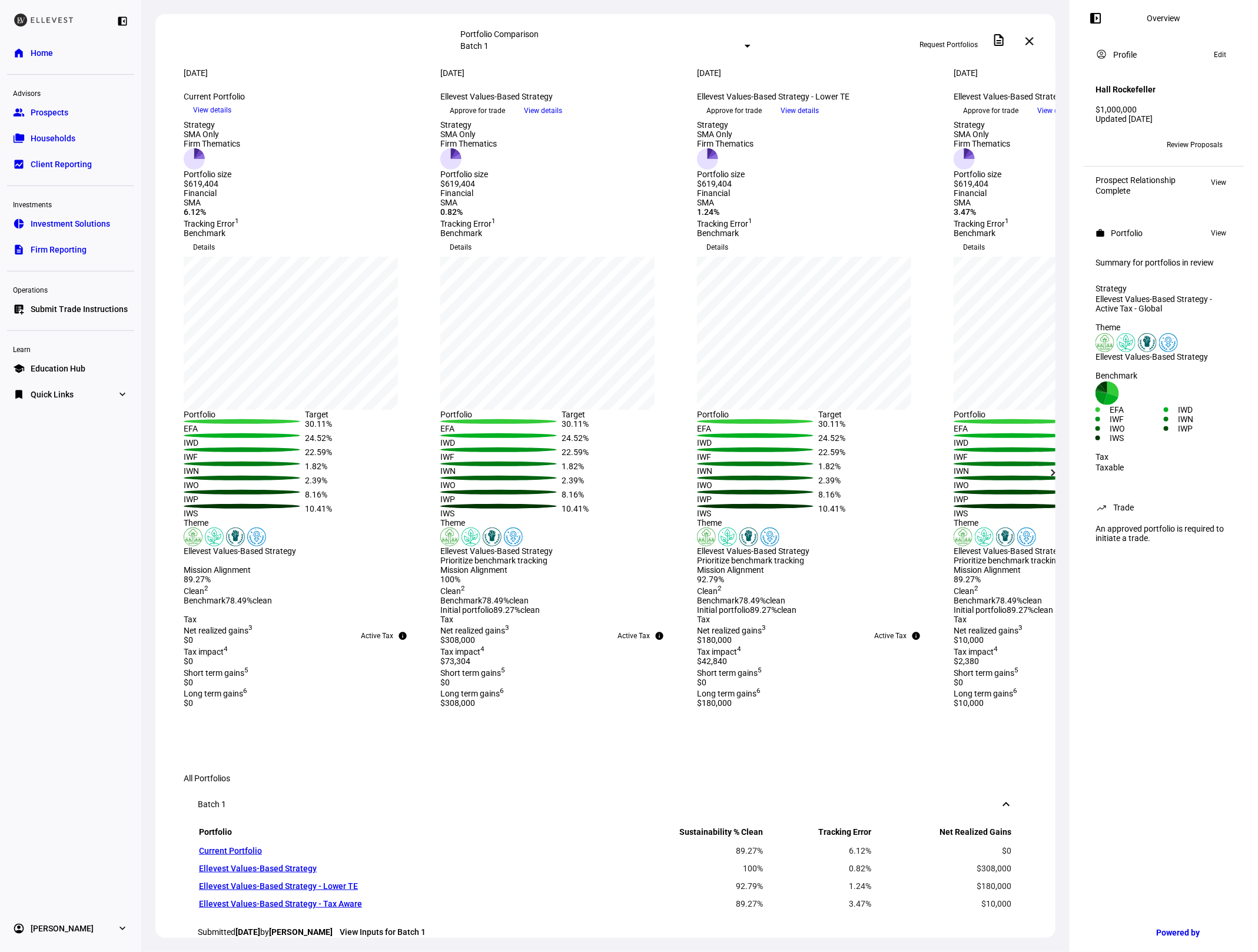
click at [1056, 473] on mat-icon "chevron_right" at bounding box center [1053, 472] width 14 height 14
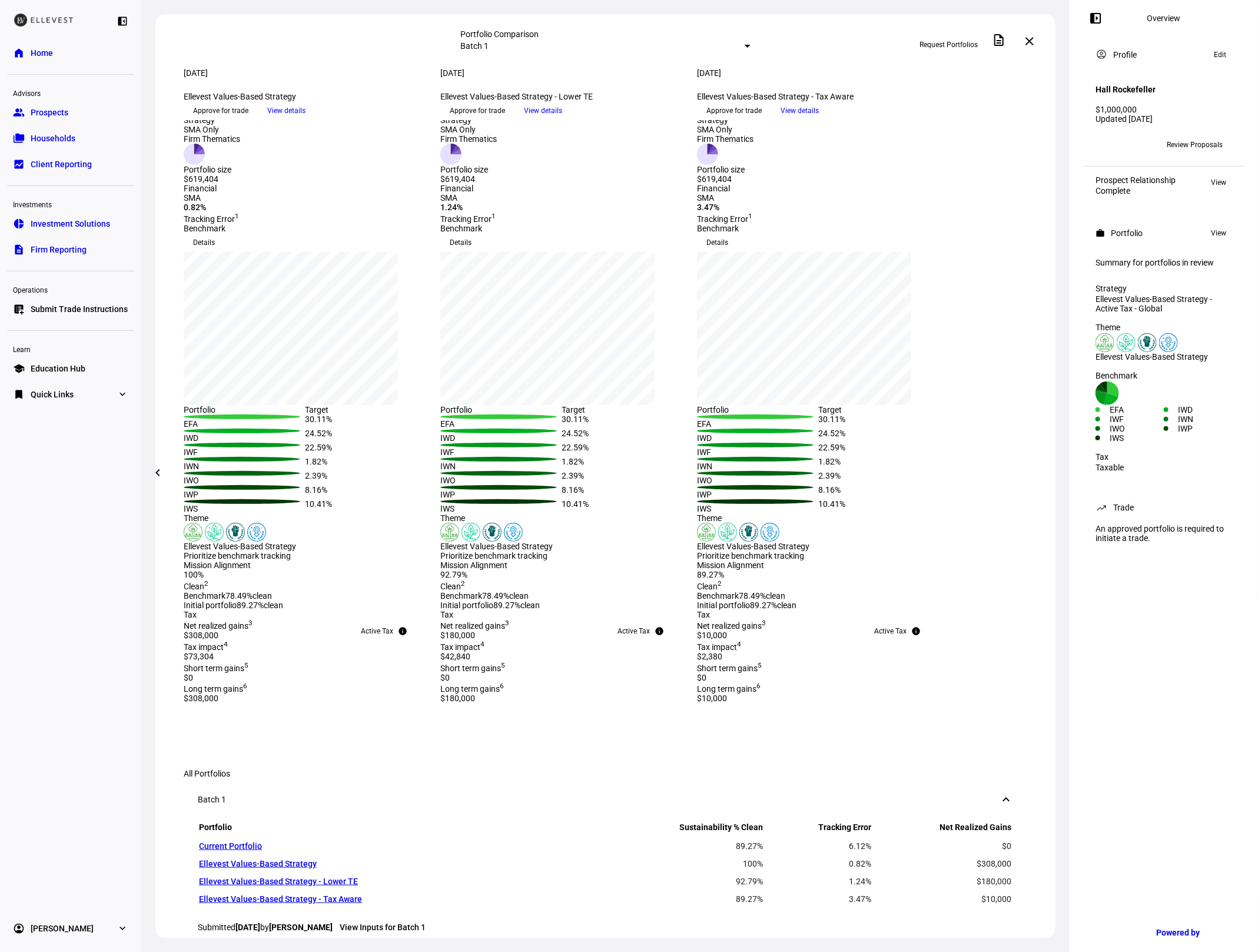
scroll to position [3, 0]
click at [153, 464] on span at bounding box center [158, 472] width 28 height 28
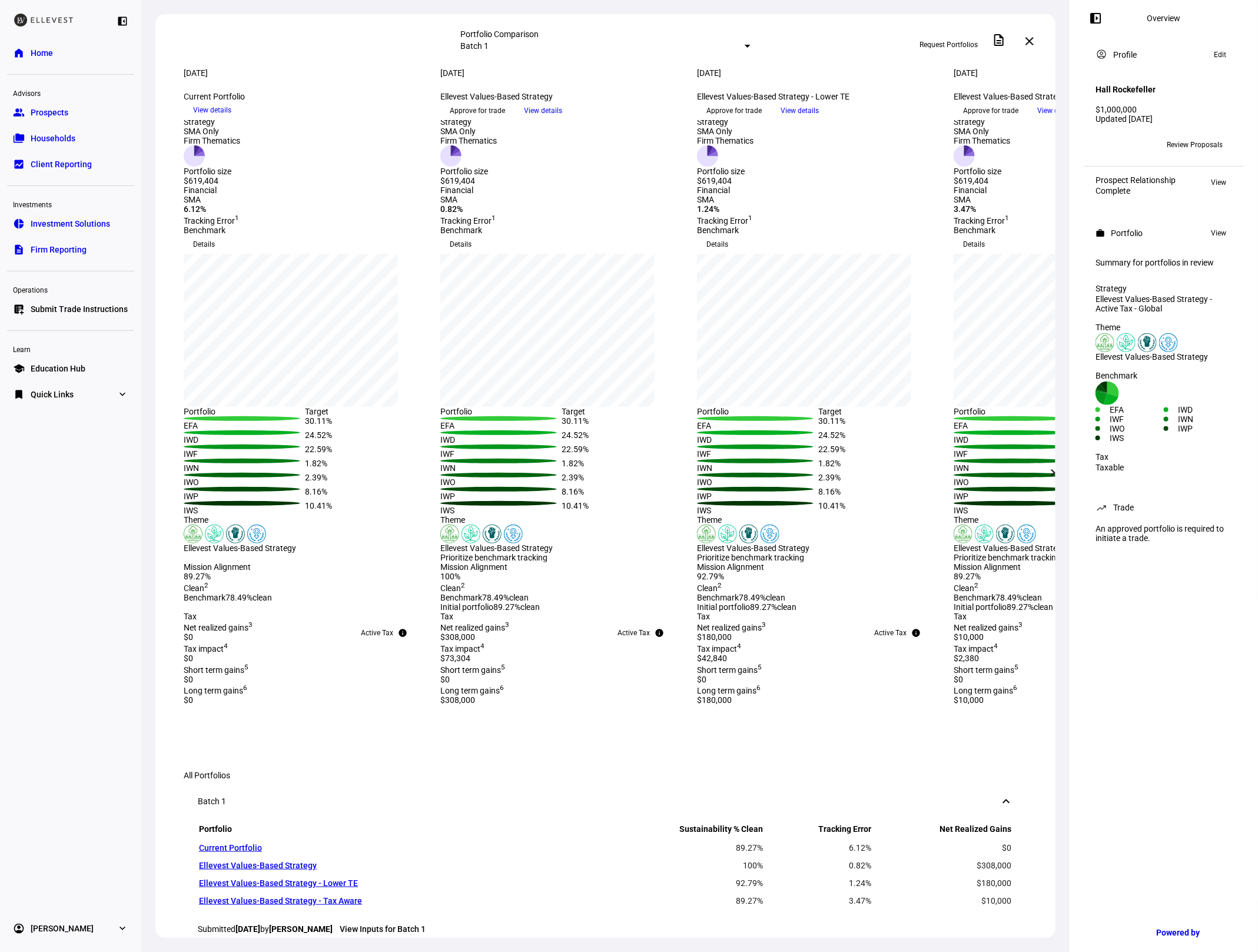
click at [1050, 473] on mat-icon "chevron_right" at bounding box center [1053, 472] width 14 height 14
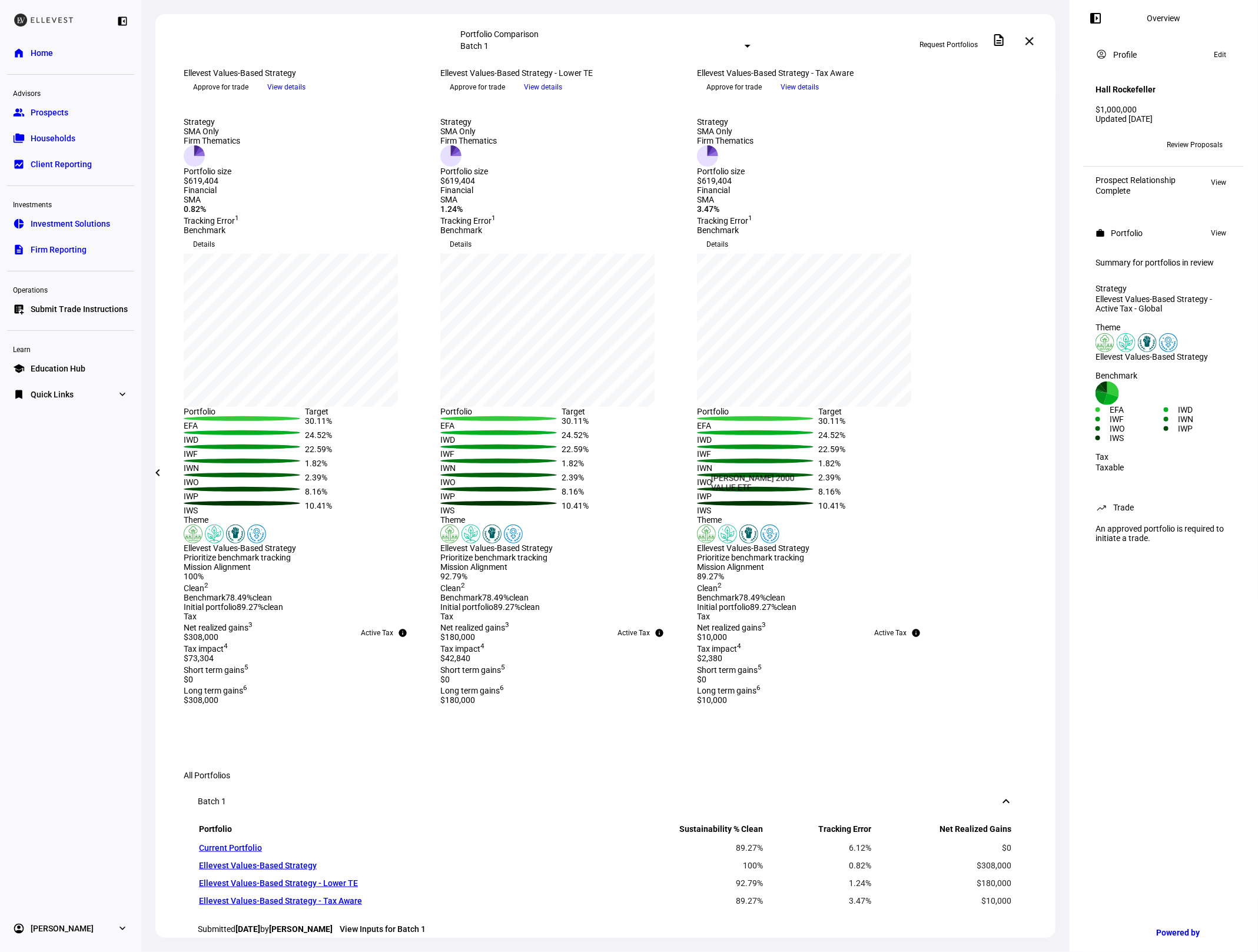
scroll to position [155, 0]
